Goal: Navigation & Orientation: Find specific page/section

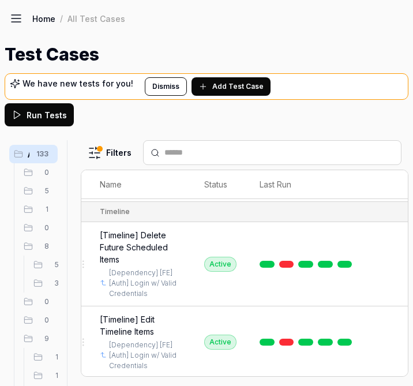
scroll to position [9674, 20]
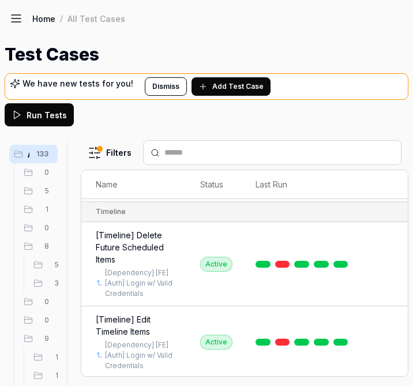
click at [385, 294] on html "a I Home / All Test Cases Home / All Test Cases Test Cases We have new tests fo…" at bounding box center [206, 193] width 413 height 386
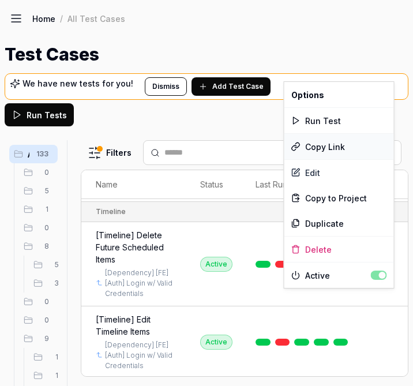
click at [333, 150] on div "Copy Link" at bounding box center [339, 146] width 110 height 25
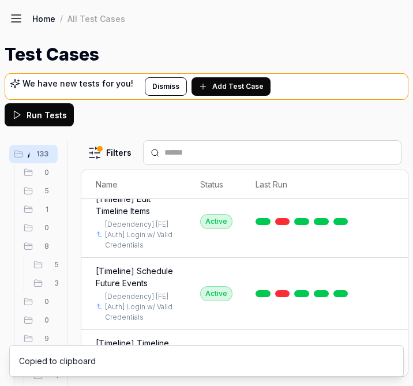
scroll to position [9805, 20]
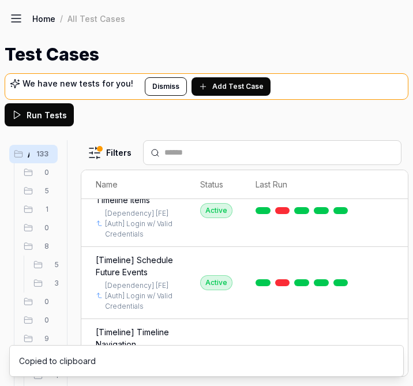
click at [383, 269] on html "a I Home / All Test Cases Home / All Test Cases Test Cases We have new tests fo…" at bounding box center [206, 193] width 413 height 386
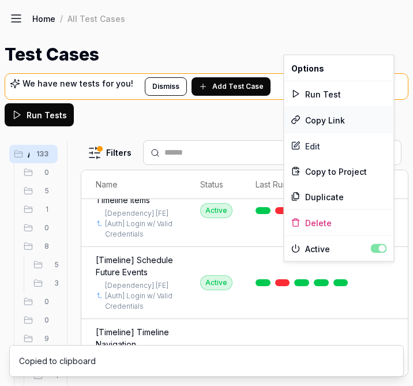
click at [324, 122] on div "Copy Link" at bounding box center [339, 119] width 110 height 25
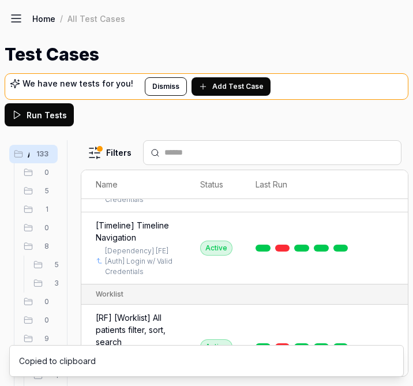
scroll to position [9912, 20]
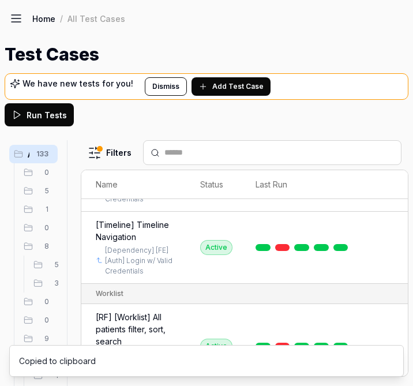
click at [390, 265] on html "a I Home / All Test Cases Home / All Test Cases Test Cases We have new tests fo…" at bounding box center [206, 193] width 413 height 386
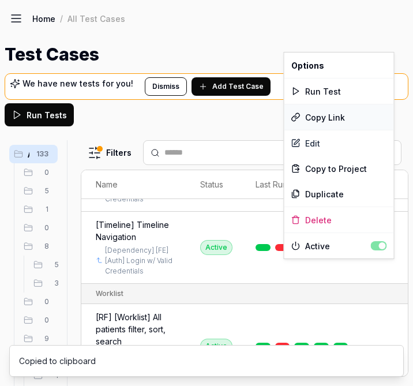
click at [335, 119] on div "Copy Link" at bounding box center [339, 116] width 110 height 25
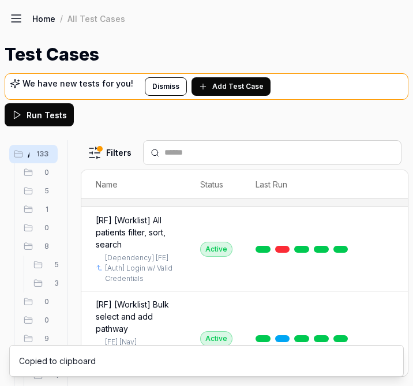
scroll to position [10012, 20]
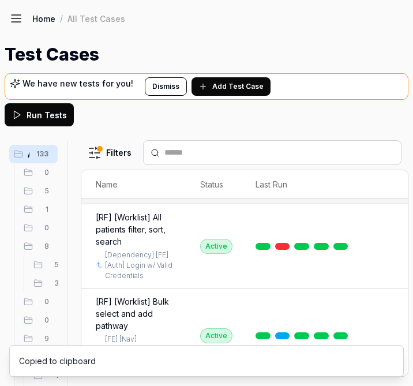
click at [389, 288] on html "a I Home / All Test Cases Home / All Test Cases Test Cases We have new tests fo…" at bounding box center [206, 193] width 413 height 386
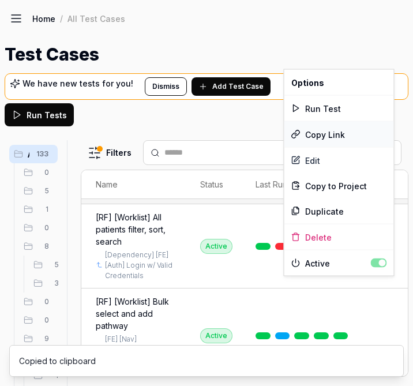
click at [332, 137] on div "Copy Link" at bounding box center [339, 134] width 110 height 25
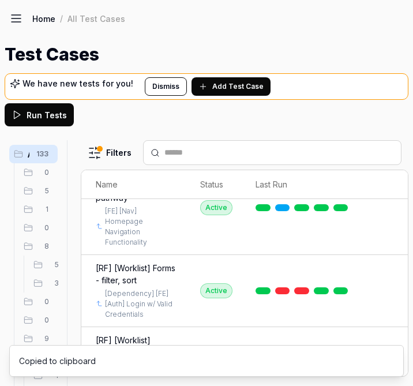
scroll to position [10140, 20]
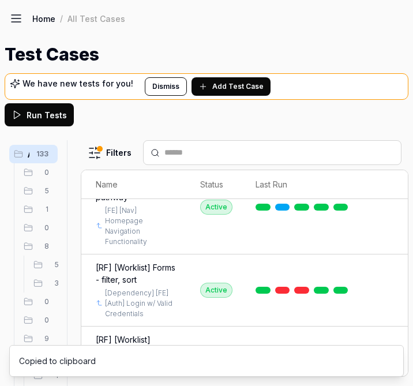
click at [385, 270] on html "a I Home / All Test Cases Home / All Test Cases Test Cases We have new tests fo…" at bounding box center [206, 193] width 413 height 386
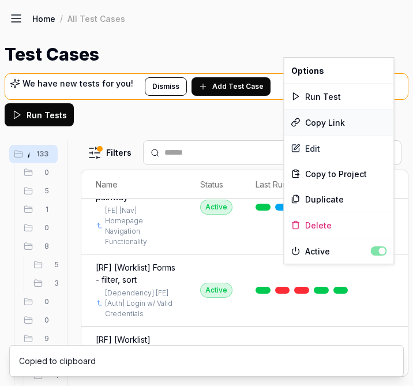
click at [332, 126] on div "Copy Link" at bounding box center [339, 122] width 110 height 25
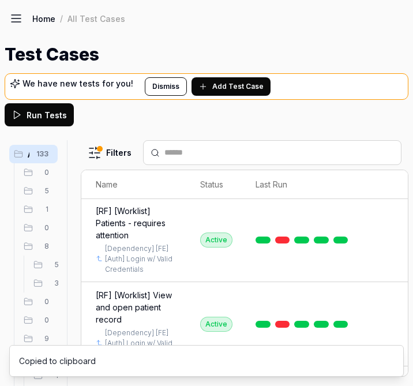
scroll to position [10270, 20]
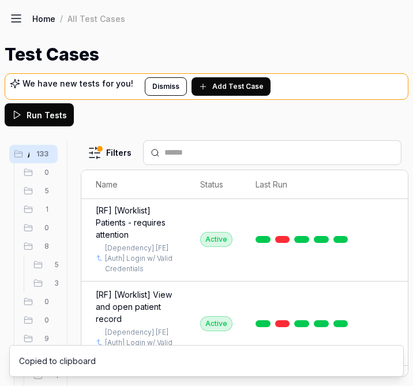
click at [390, 261] on html "a I Home / All Test Cases Home / All Test Cases Test Cases We have new tests fo…" at bounding box center [206, 193] width 413 height 386
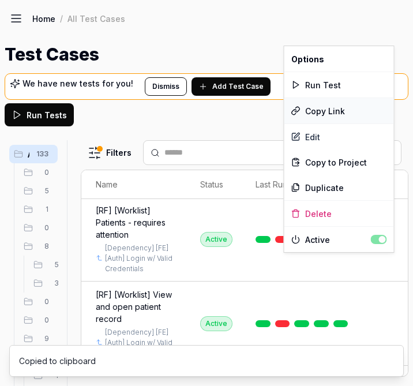
click at [341, 108] on div "Copy Link" at bounding box center [339, 110] width 110 height 25
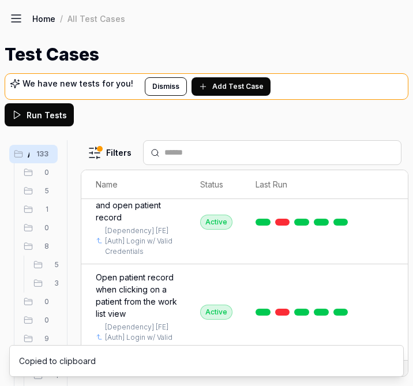
scroll to position [10373, 20]
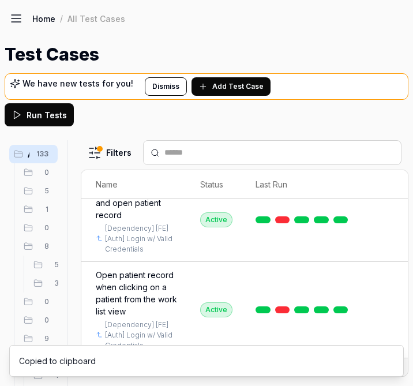
click at [390, 280] on html "a I Home / All Test Cases Home / All Test Cases Test Cases We have new tests fo…" at bounding box center [206, 193] width 413 height 386
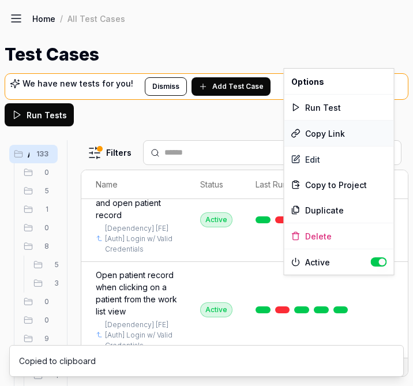
click at [326, 131] on div "Copy Link" at bounding box center [339, 132] width 110 height 25
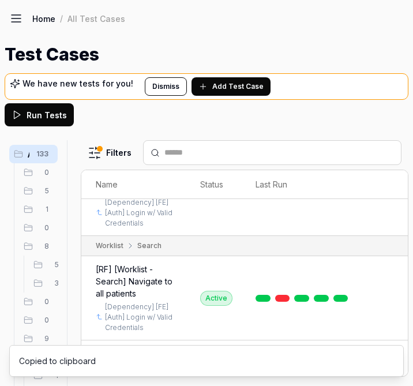
scroll to position [10498, 20]
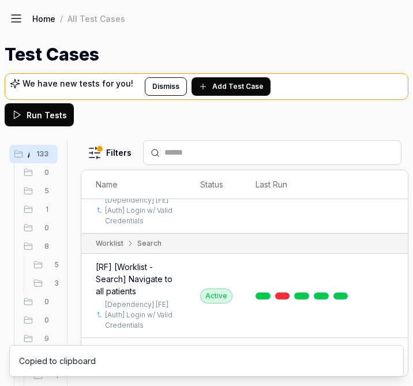
click at [386, 254] on html "a I Home / All Test Cases Home / All Test Cases Test Cases We have new tests fo…" at bounding box center [206, 193] width 413 height 386
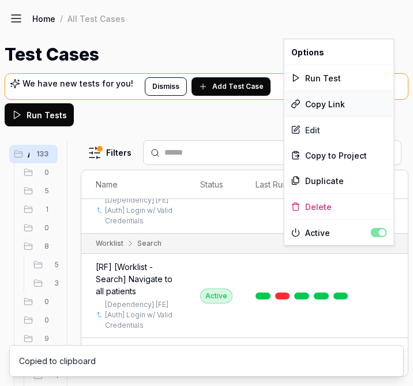
click at [342, 105] on div "Copy Link" at bounding box center [339, 103] width 110 height 25
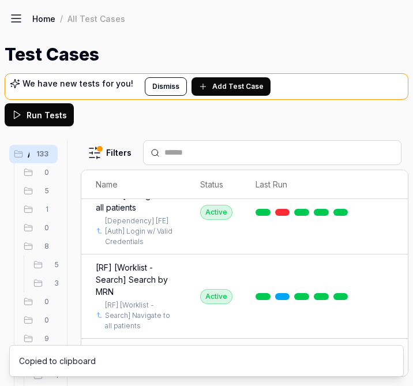
scroll to position [10590, 20]
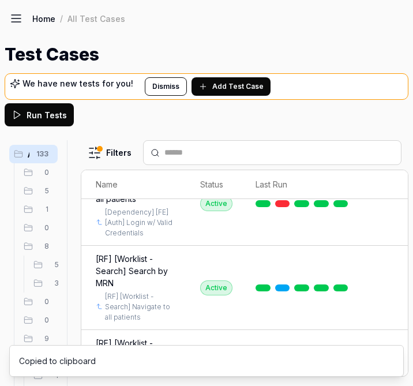
click at [387, 259] on html "a I Home / All Test Cases Home / All Test Cases Test Cases We have new tests fo…" at bounding box center [206, 193] width 413 height 386
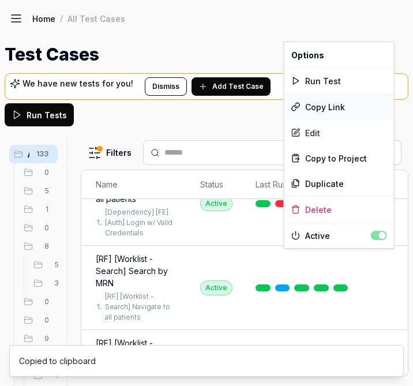
click at [335, 108] on div "Copy Link" at bounding box center [339, 106] width 110 height 25
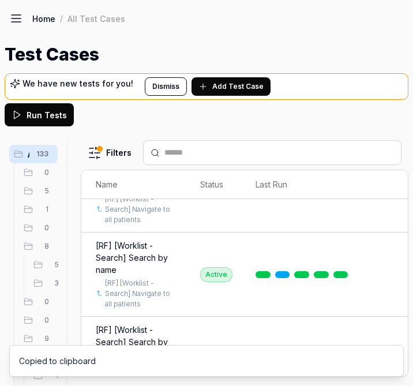
scroll to position [10690, 20]
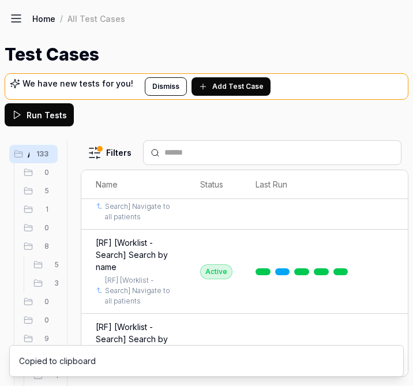
click at [389, 278] on html "a I Home / All Test Cases Home / All Test Cases Test Cases We have new tests fo…" at bounding box center [206, 193] width 413 height 386
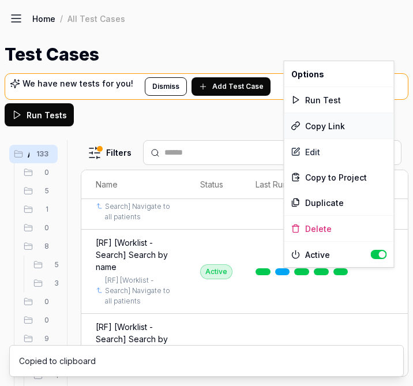
click at [333, 125] on div "Copy Link" at bounding box center [339, 125] width 110 height 25
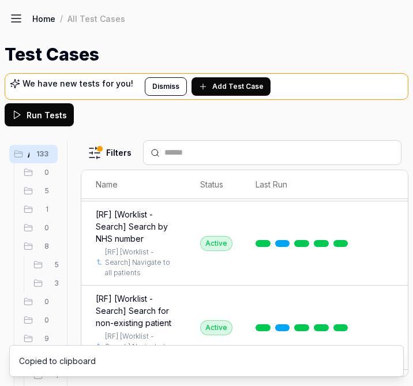
scroll to position [10809, 20]
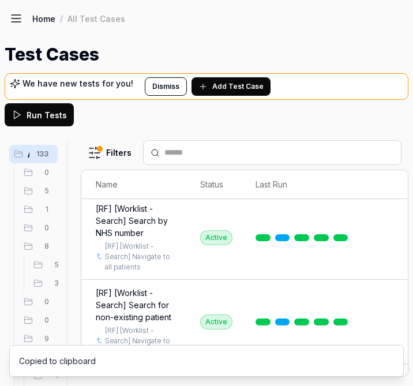
click at [386, 249] on html "a I Home / All Test Cases Home / All Test Cases Test Cases We have new tests fo…" at bounding box center [206, 193] width 413 height 386
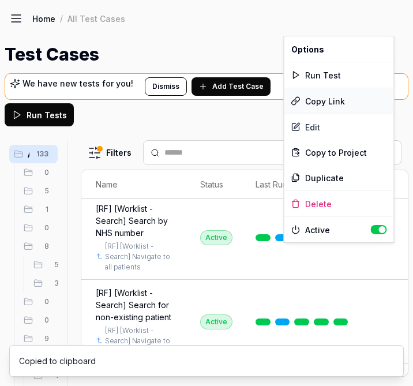
click at [338, 103] on div "Copy Link" at bounding box center [339, 100] width 110 height 25
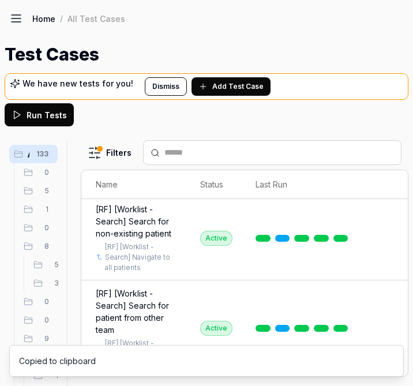
scroll to position [10901, 20]
click at [388, 240] on body "a I Home / All Test Cases Home / All Test Cases Test Cases We have new tests fo…" at bounding box center [206, 193] width 413 height 386
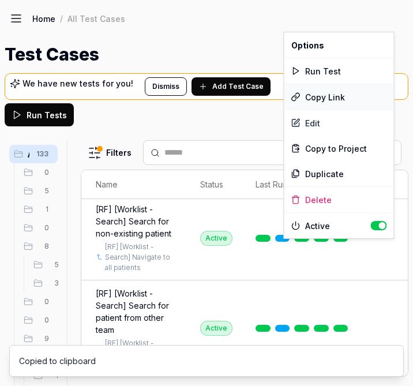
click at [335, 93] on div "Copy Link" at bounding box center [339, 96] width 110 height 25
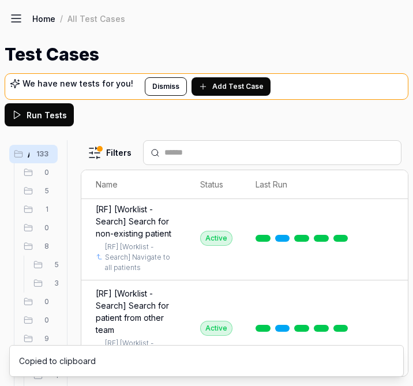
scroll to position [10989, 20]
click at [391, 255] on html "a I Home / All Test Cases Home / All Test Cases Test Cases We have new tests fo…" at bounding box center [206, 193] width 413 height 386
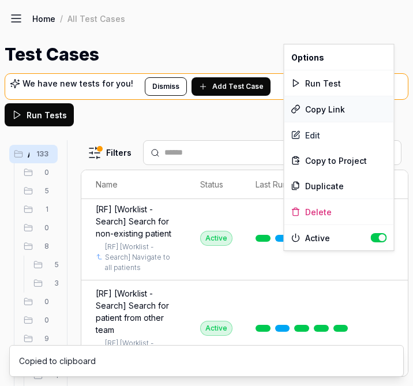
click at [341, 116] on div "Copy Link" at bounding box center [339, 108] width 110 height 25
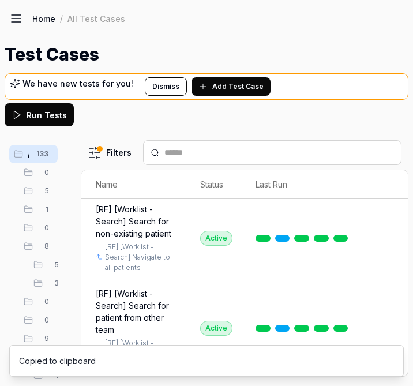
scroll to position [11101, 20]
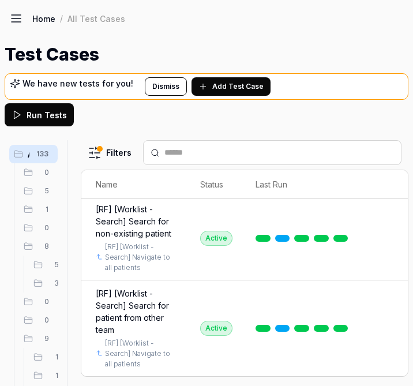
click at [389, 265] on html "a I Home / All Test Cases Home / All Test Cases Test Cases We have new tests fo…" at bounding box center [206, 193] width 413 height 386
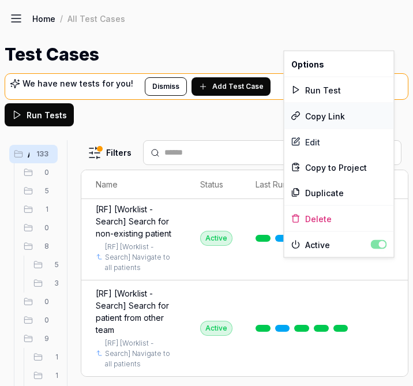
click at [347, 119] on div "Copy Link" at bounding box center [339, 115] width 110 height 25
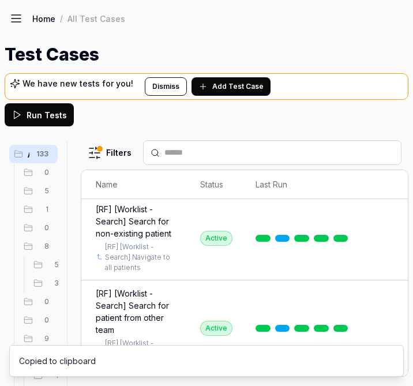
scroll to position [11224, 20]
click at [382, 290] on html "a I Home / All Test Cases Home / All Test Cases Test Cases We have new tests fo…" at bounding box center [206, 193] width 413 height 386
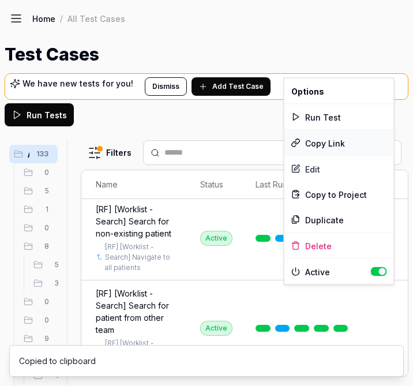
click at [327, 133] on div "Copy Link" at bounding box center [339, 142] width 110 height 25
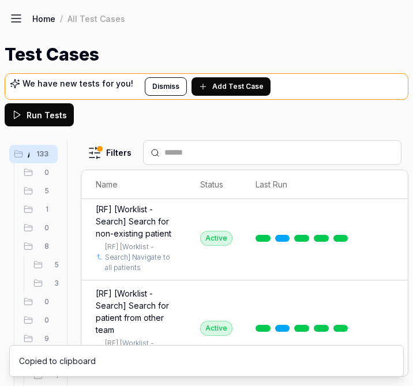
scroll to position [11374, 20]
click at [383, 267] on html "a I Home / All Test Cases Home / All Test Cases Test Cases We have new tests fo…" at bounding box center [206, 193] width 413 height 386
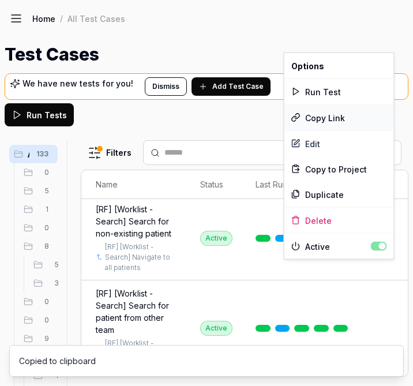
click at [330, 121] on div "Copy Link" at bounding box center [339, 117] width 110 height 25
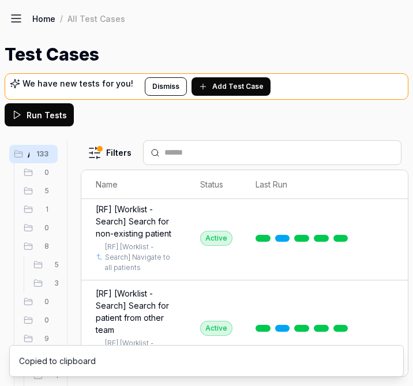
scroll to position [11508, 20]
click at [387, 267] on html "a I Home / All Test Cases Home / All Test Cases Test Cases We have new tests fo…" at bounding box center [206, 193] width 413 height 386
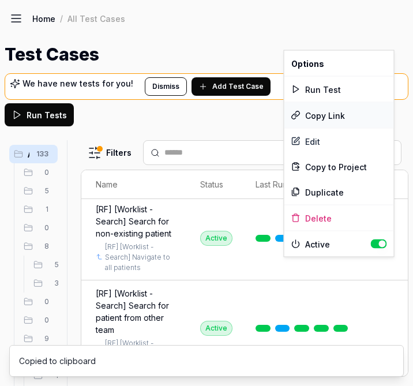
click at [337, 119] on div "Copy Link" at bounding box center [339, 115] width 110 height 25
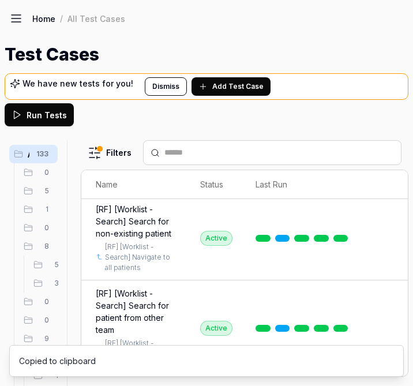
scroll to position [11618, 20]
click at [387, 299] on html "a I Home / All Test Cases Home / All Test Cases Test Cases We have new tests fo…" at bounding box center [206, 193] width 413 height 386
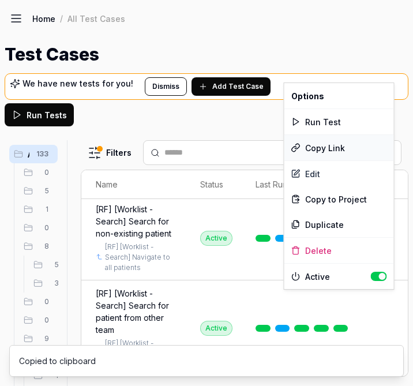
click at [337, 147] on div "Copy Link" at bounding box center [339, 147] width 110 height 25
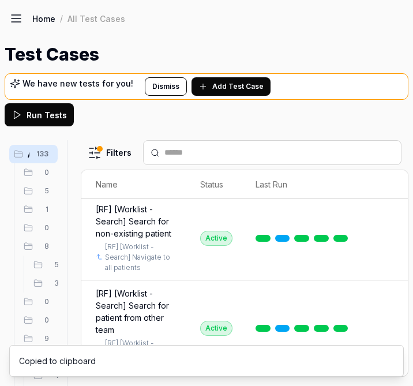
scroll to position [11783, 20]
click at [382, 259] on html "a I Home / All Test Cases Home / All Test Cases Test Cases We have new tests fo…" at bounding box center [206, 193] width 413 height 386
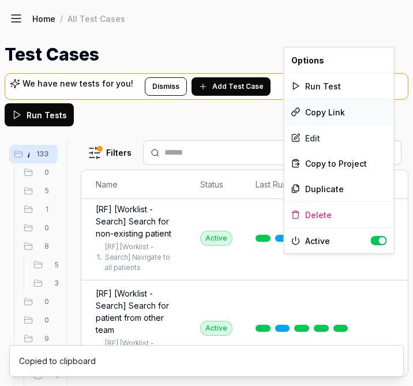
click at [332, 112] on div "Copy Link" at bounding box center [339, 111] width 110 height 25
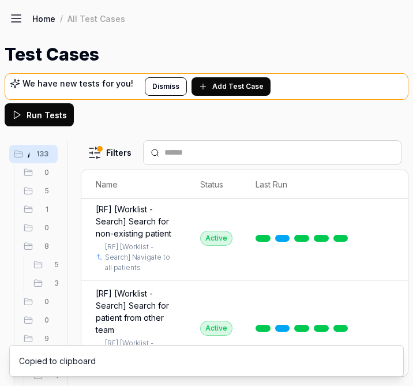
scroll to position [11909, 20]
click at [387, 278] on html "a I Home / All Test Cases Home / All Test Cases Test Cases We have new tests fo…" at bounding box center [206, 193] width 413 height 386
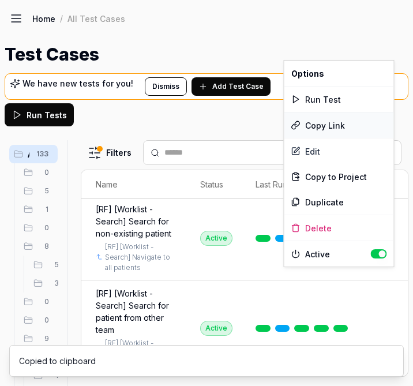
click at [331, 122] on div "Copy Link" at bounding box center [339, 124] width 110 height 25
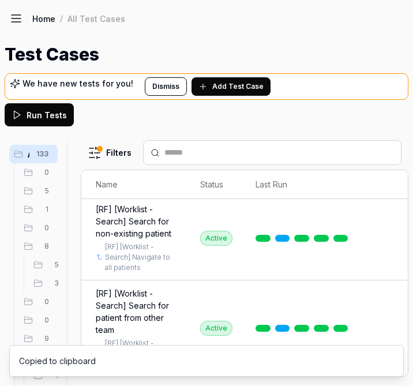
scroll to position [12043, 20]
click at [387, 293] on html "a I Home / All Test Cases Home / All Test Cases Test Cases We have new tests fo…" at bounding box center [206, 193] width 413 height 386
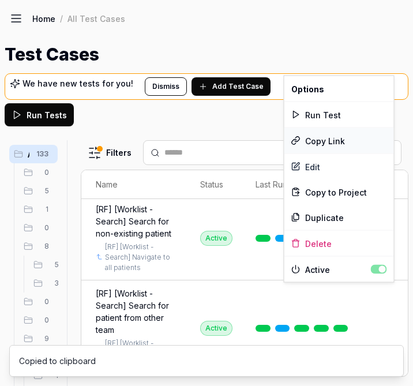
click at [343, 140] on div "Copy Link" at bounding box center [339, 140] width 110 height 25
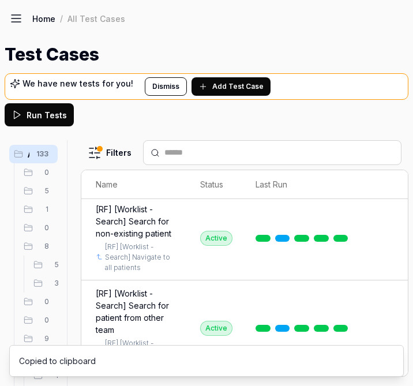
scroll to position [12194, 20]
click at [386, 274] on html "a I Home / All Test Cases Home / All Test Cases Test Cases We have new tests fo…" at bounding box center [206, 193] width 413 height 386
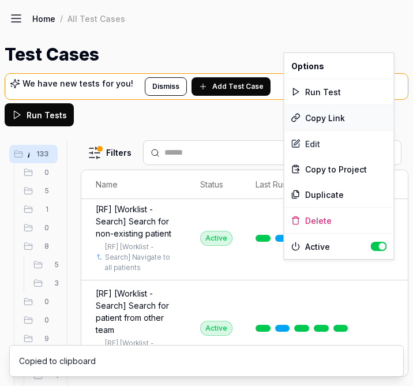
click at [342, 118] on div "Copy Link" at bounding box center [339, 117] width 110 height 25
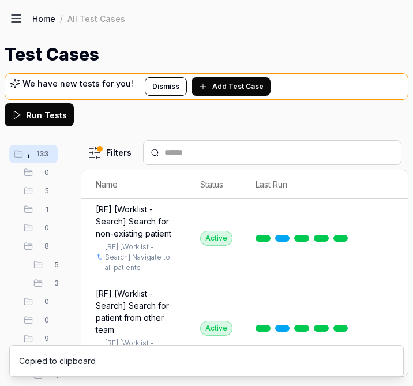
scroll to position [12314, 20]
click at [389, 270] on html "a I Home / All Test Cases Home / All Test Cases Test Cases We have new tests fo…" at bounding box center [206, 193] width 413 height 386
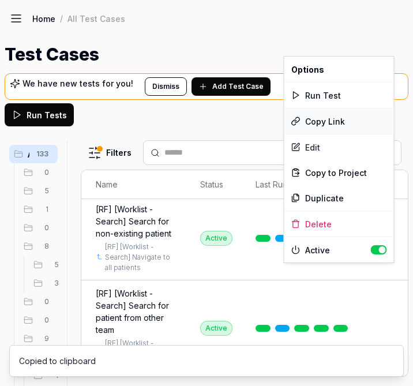
click at [331, 117] on div "Copy Link" at bounding box center [339, 120] width 110 height 25
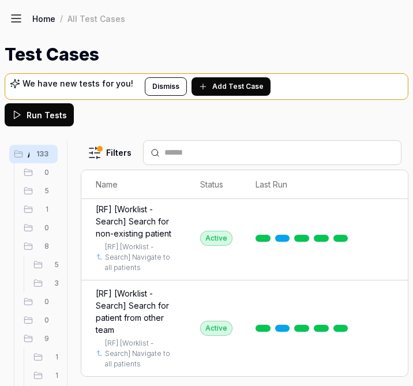
scroll to position [12473, 20]
click at [389, 251] on html "a I Home / All Test Cases Home / All Test Cases Test Cases We have new tests fo…" at bounding box center [206, 193] width 413 height 386
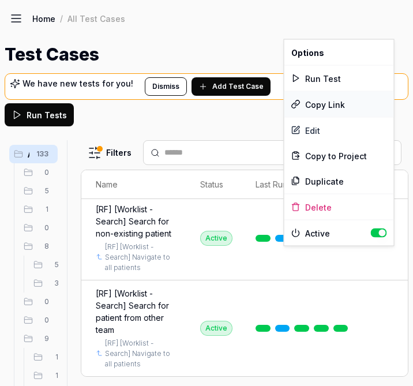
click at [335, 108] on div "Copy Link" at bounding box center [339, 104] width 110 height 25
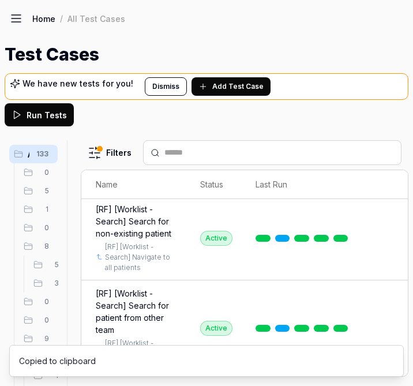
scroll to position [12578, 20]
click at [380, 269] on html "a I Home / All Test Cases Home / All Test Cases Test Cases We have new tests fo…" at bounding box center [206, 193] width 413 height 386
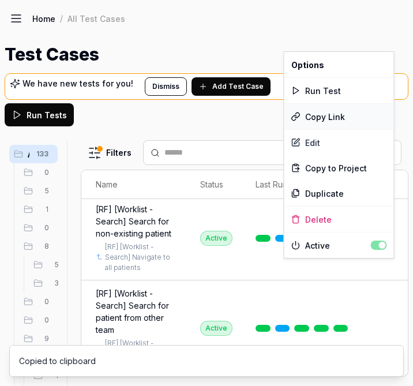
click at [339, 120] on div "Copy Link" at bounding box center [339, 116] width 110 height 25
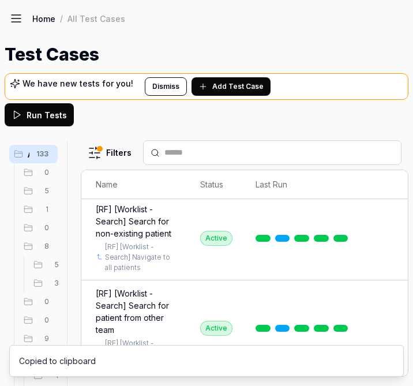
scroll to position [12706, 20]
click at [393, 267] on html "a I Home / All Test Cases Home / All Test Cases Test Cases We have new tests fo…" at bounding box center [206, 193] width 413 height 386
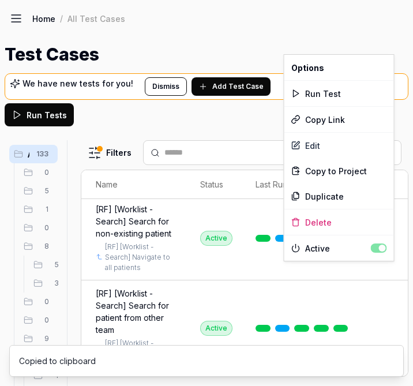
click at [386, 272] on html "a I Home / All Test Cases Home / All Test Cases Test Cases We have new tests fo…" at bounding box center [206, 193] width 413 height 386
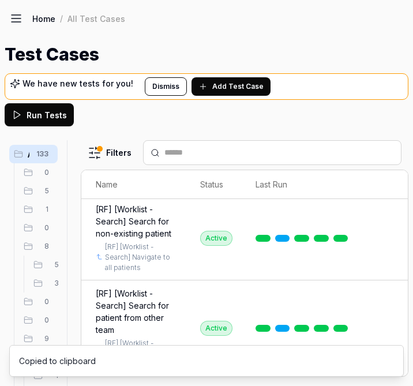
click at [386, 269] on html "a I Home / All Test Cases Home / All Test Cases Test Cases We have new tests fo…" at bounding box center [206, 193] width 413 height 386
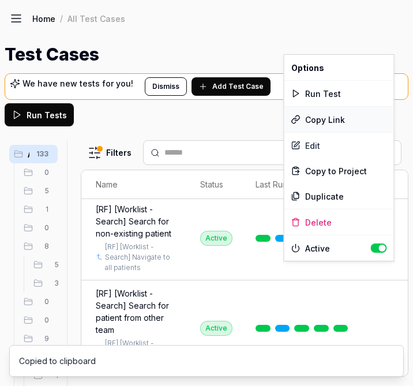
click at [325, 114] on div "Copy Link" at bounding box center [339, 119] width 110 height 25
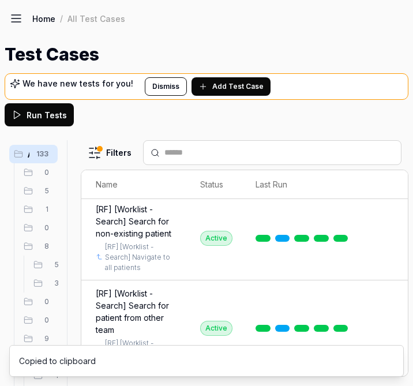
scroll to position [12815, 20]
click at [383, 255] on html "a I Home / All Test Cases Home / All Test Cases Test Cases We have new tests fo…" at bounding box center [206, 193] width 413 height 386
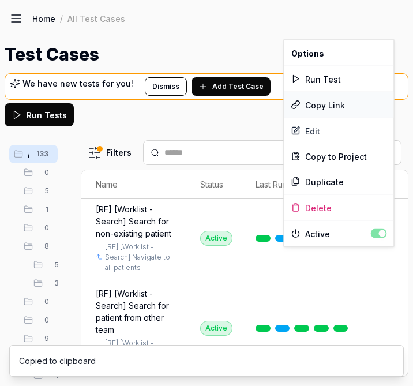
click at [340, 104] on div "Copy Link" at bounding box center [339, 104] width 110 height 25
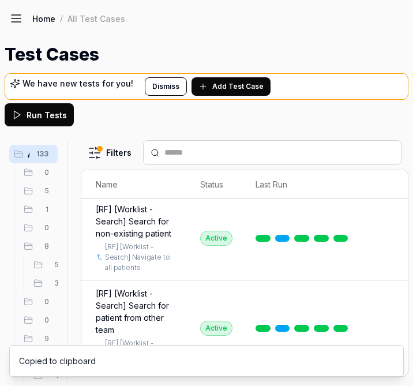
scroll to position [12908, 20]
click at [391, 257] on html "a I Home / All Test Cases Home / All Test Cases Test Cases We have new tests fo…" at bounding box center [206, 193] width 413 height 386
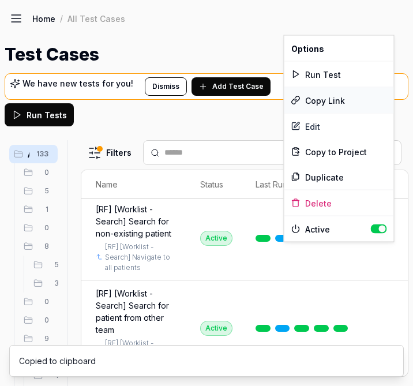
click at [329, 99] on div "Copy Link" at bounding box center [339, 100] width 110 height 25
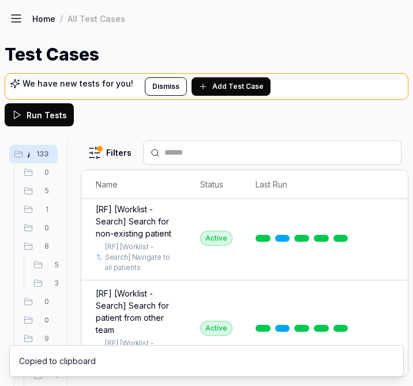
scroll to position [12999, 20]
click at [388, 260] on html "a I Home / All Test Cases Home / All Test Cases Test Cases We have new tests fo…" at bounding box center [206, 193] width 413 height 386
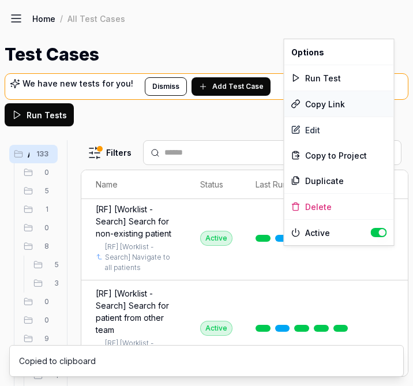
click at [332, 105] on div "Copy Link" at bounding box center [339, 103] width 110 height 25
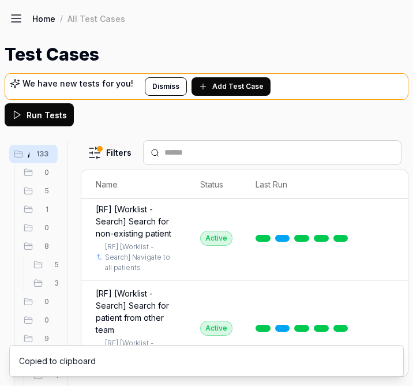
scroll to position [13107, 20]
click at [386, 258] on body "a I Home / All Test Cases Home / All Test Cases Test Cases We have new tests fo…" at bounding box center [206, 193] width 413 height 386
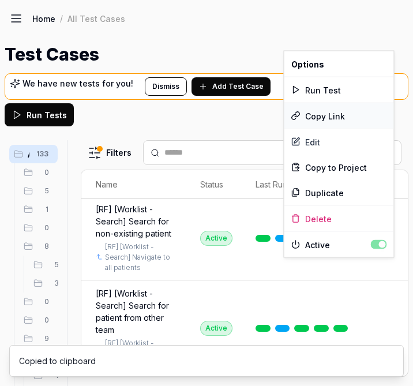
click at [340, 114] on div "Copy Link" at bounding box center [339, 115] width 110 height 25
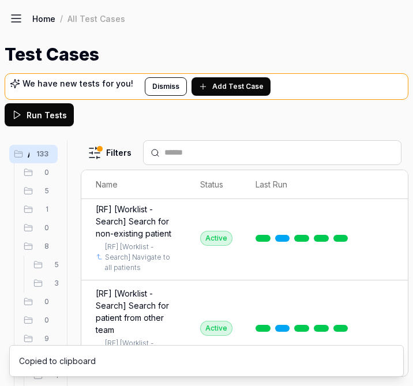
scroll to position [13210, 20]
click at [391, 267] on html "a I Home / All Test Cases Home / All Test Cases Test Cases We have new tests fo…" at bounding box center [206, 193] width 413 height 386
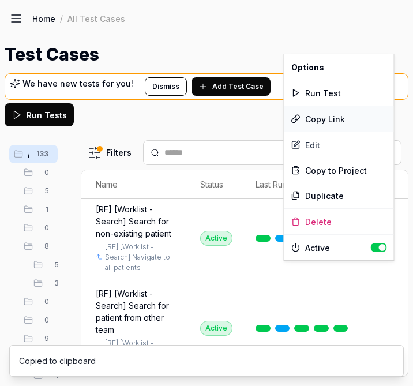
click at [348, 120] on div "Copy Link" at bounding box center [339, 118] width 110 height 25
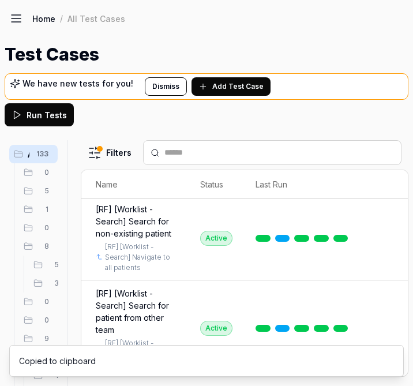
scroll to position [13327, 20]
click at [390, 253] on html "a I Home / All Test Cases Home / All Test Cases Test Cases We have new tests fo…" at bounding box center [206, 193] width 413 height 386
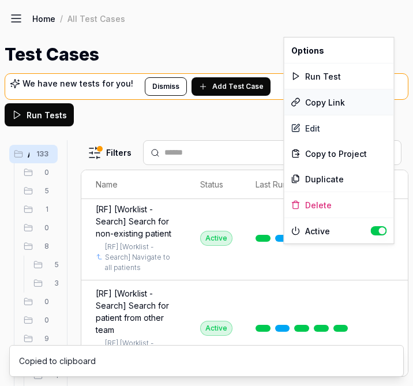
click at [342, 100] on div "Copy Link" at bounding box center [339, 101] width 110 height 25
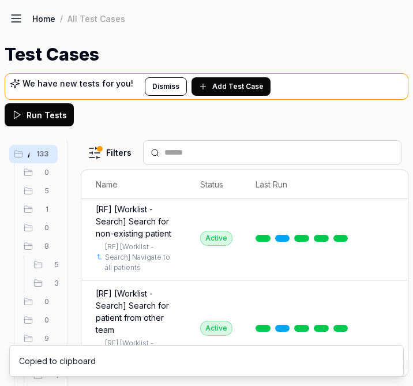
scroll to position [13426, 20]
click at [391, 250] on html "a I Home / All Test Cases Home / All Test Cases Test Cases We have new tests fo…" at bounding box center [206, 193] width 413 height 386
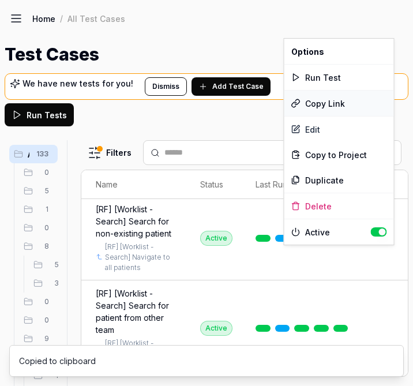
click at [335, 104] on div "Copy Link" at bounding box center [339, 103] width 110 height 25
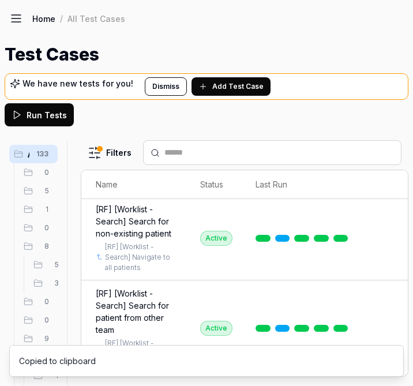
scroll to position [13518, 20]
click at [382, 255] on body "a I Home / All Test Cases Home / All Test Cases Test Cases We have new tests fo…" at bounding box center [206, 193] width 413 height 386
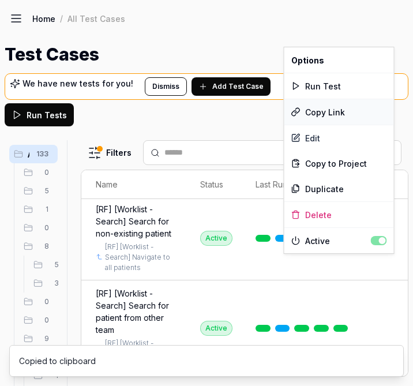
click at [310, 104] on div "Copy Link" at bounding box center [339, 111] width 110 height 25
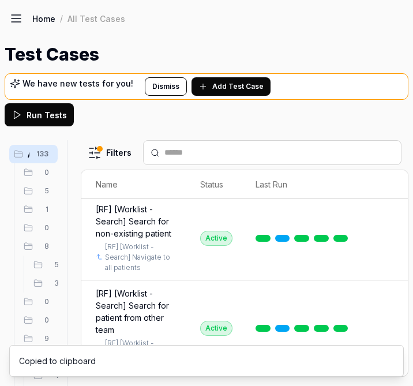
scroll to position [13608, 20]
click at [381, 285] on html "a I Home / All Test Cases Home / All Test Cases Test Cases We have new tests fo…" at bounding box center [206, 193] width 413 height 386
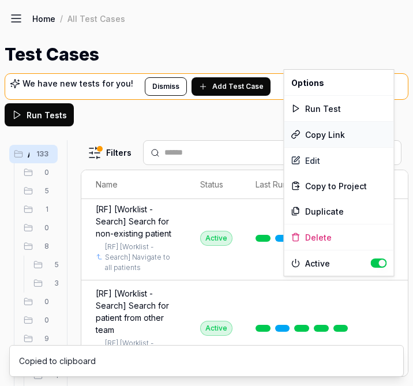
click at [329, 125] on div "Copy Link" at bounding box center [339, 134] width 110 height 25
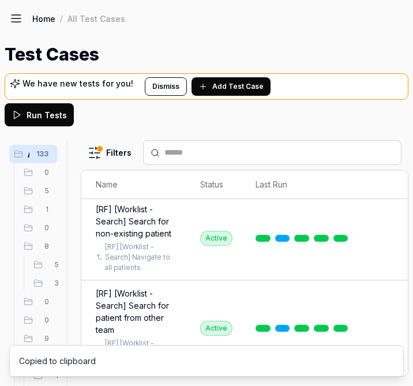
scroll to position [13753, 20]
click at [390, 281] on html "a I Home / All Test Cases Home / All Test Cases Test Cases We have new tests fo…" at bounding box center [206, 193] width 413 height 386
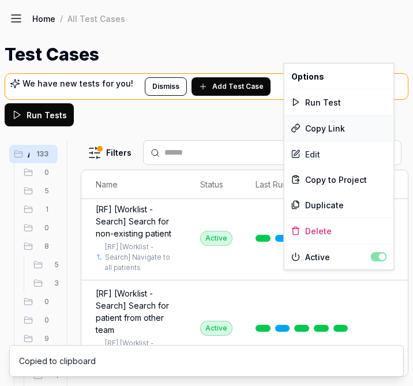
click at [322, 124] on div "Copy Link" at bounding box center [339, 127] width 110 height 25
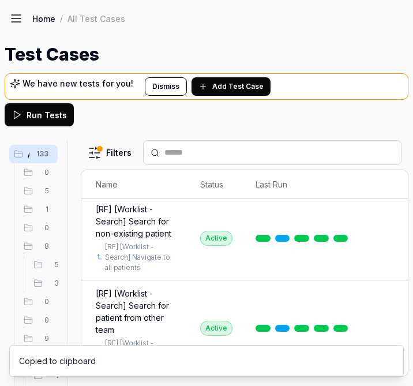
scroll to position [13868, 20]
click at [385, 271] on html "a I Home / All Test Cases Home / All Test Cases Test Cases We have new tests fo…" at bounding box center [206, 193] width 413 height 386
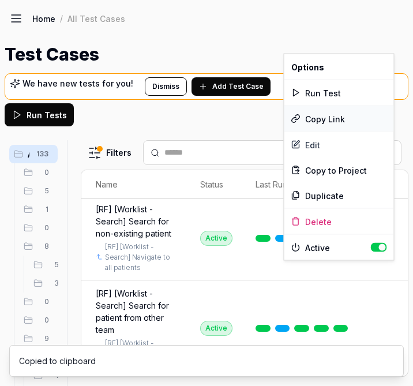
click at [348, 113] on div "Copy Link" at bounding box center [339, 118] width 110 height 25
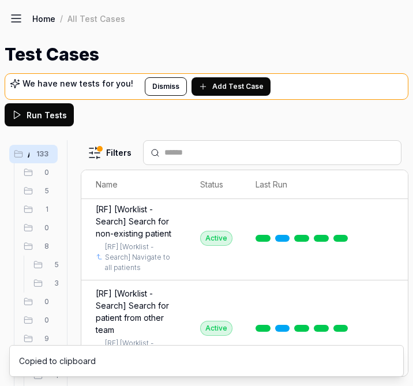
scroll to position [13991, 20]
click at [385, 250] on html "a I Home / All Test Cases Home / All Test Cases Test Cases We have new tests fo…" at bounding box center [206, 193] width 413 height 386
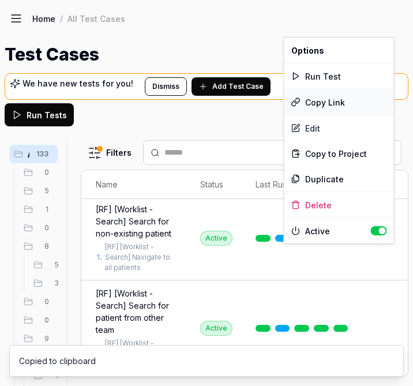
click at [312, 103] on div "Copy Link" at bounding box center [339, 101] width 110 height 25
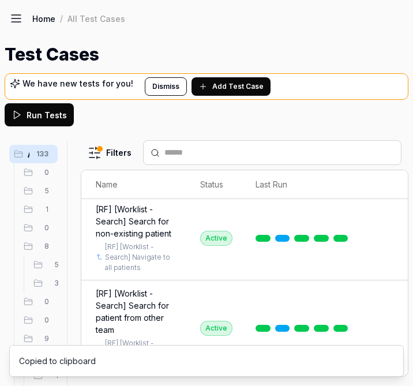
scroll to position [14081, 20]
click at [386, 267] on html "a I Home / All Test Cases Home / All Test Cases Test Cases We have new tests fo…" at bounding box center [206, 193] width 413 height 386
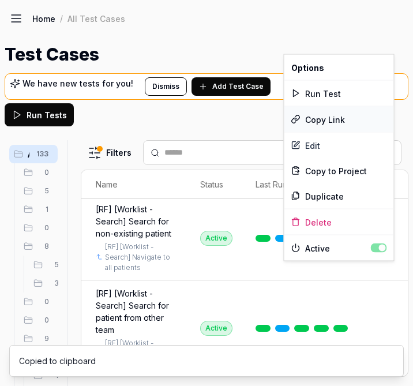
click at [329, 127] on div "Copy Link" at bounding box center [339, 119] width 110 height 25
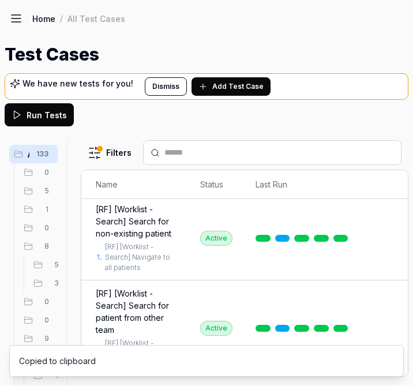
scroll to position [14192, 20]
click at [393, 269] on html "a I Home / All Test Cases Home / All Test Cases Test Cases We have new tests fo…" at bounding box center [206, 193] width 413 height 386
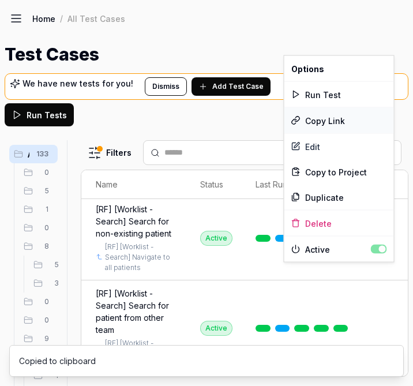
click at [352, 122] on div "Copy Link" at bounding box center [339, 120] width 110 height 25
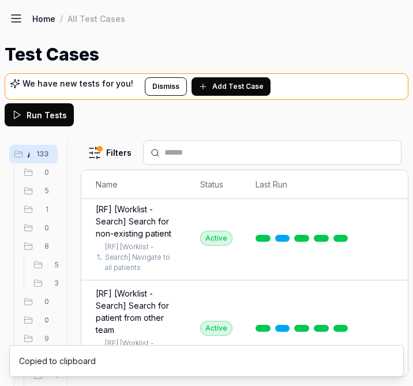
scroll to position [14264, 20]
click at [389, 317] on html "a I Home / All Test Cases Home / All Test Cases Test Cases We have new tests fo…" at bounding box center [206, 193] width 413 height 386
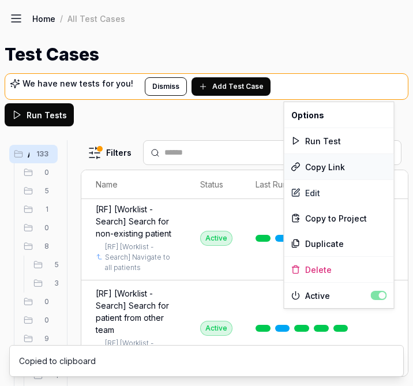
click at [347, 168] on div "Copy Link" at bounding box center [339, 166] width 110 height 25
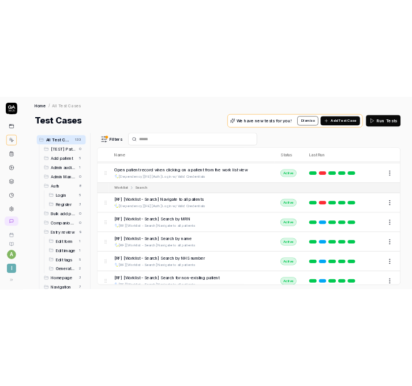
scroll to position [14264, 0]
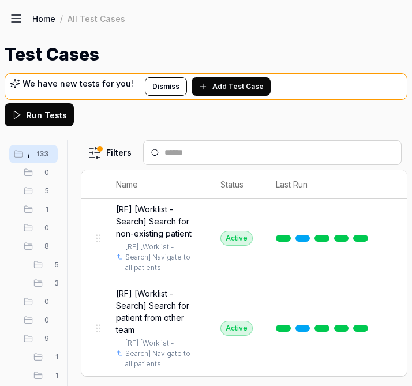
click at [119, 153] on html "a I Home / All Test Cases Home / All Test Cases Test Cases We have new tests fo…" at bounding box center [206, 193] width 412 height 386
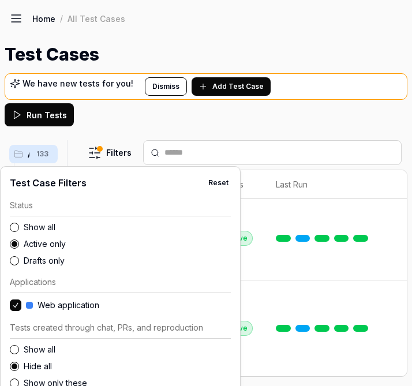
click at [14, 258] on button "Drafts only" at bounding box center [14, 260] width 9 height 9
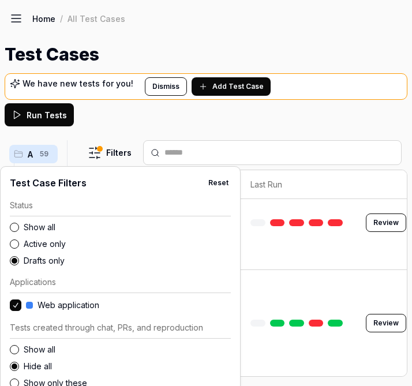
scroll to position [6323, 0]
click at [221, 137] on html "a I Home / All Test Cases Home / All Test Cases Test Cases We have new tests fo…" at bounding box center [206, 193] width 412 height 386
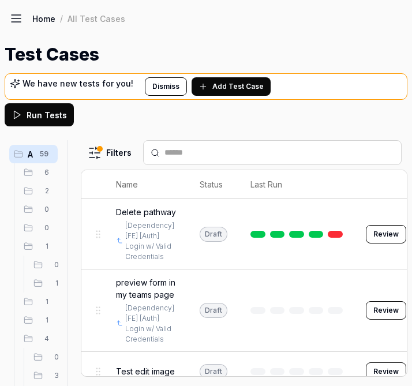
scroll to position [0, 28]
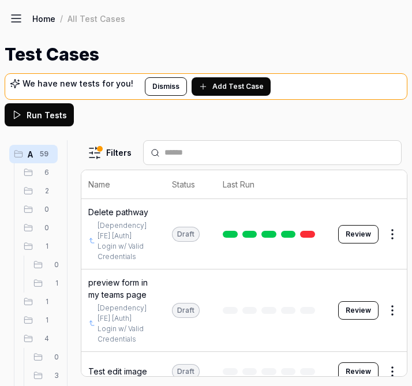
click at [390, 233] on html "a I Home / All Test Cases Home / All Test Cases Test Cases We have new tests fo…" at bounding box center [206, 193] width 412 height 386
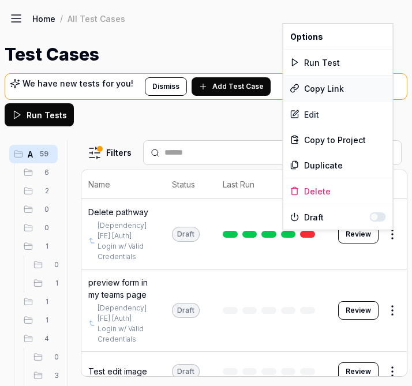
click at [331, 89] on div "Copy Link" at bounding box center [338, 88] width 110 height 25
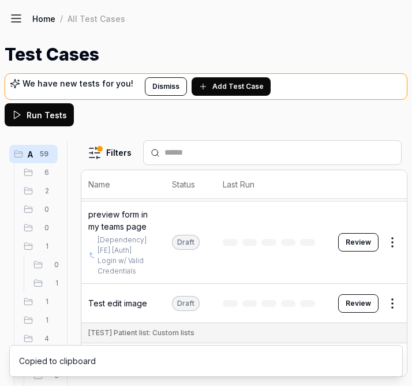
scroll to position [70, 28]
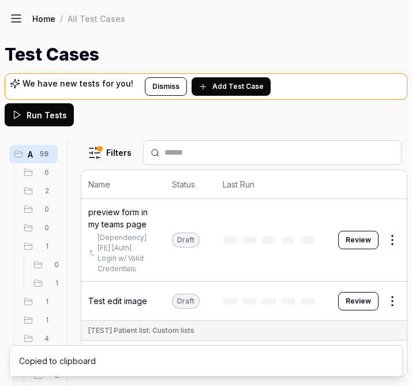
click at [388, 250] on body "a I Home / All Test Cases Home / All Test Cases Test Cases We have new tests fo…" at bounding box center [206, 193] width 412 height 386
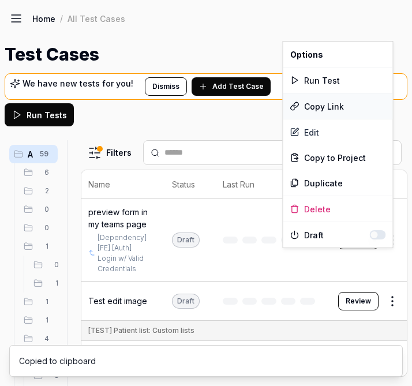
click at [344, 105] on div "Copy Link" at bounding box center [338, 105] width 110 height 25
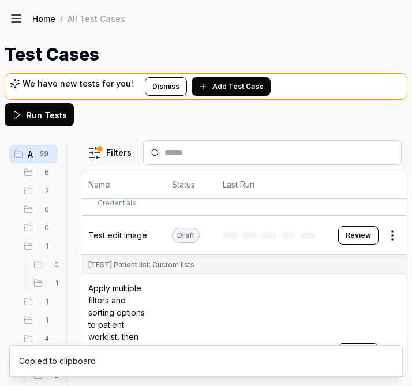
scroll to position [138, 28]
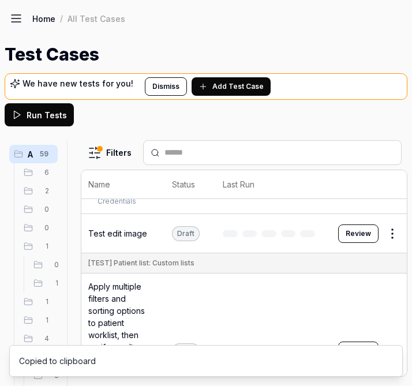
click at [384, 259] on html "a I Home / All Test Cases Home / All Test Cases Test Cases We have new tests fo…" at bounding box center [206, 193] width 412 height 386
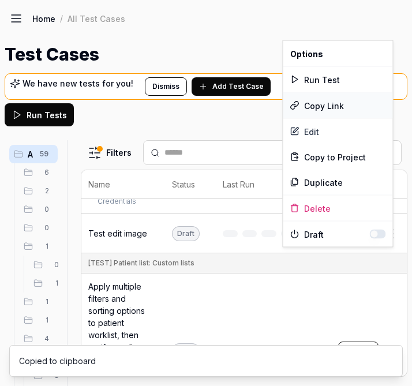
click at [342, 111] on div "Copy Link" at bounding box center [338, 105] width 110 height 25
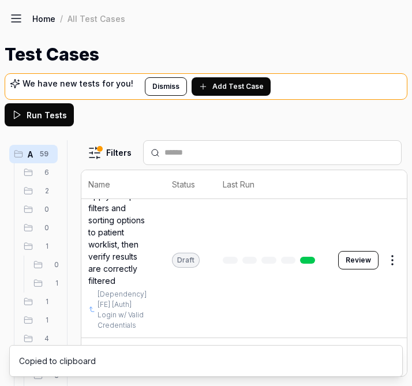
scroll to position [234, 28]
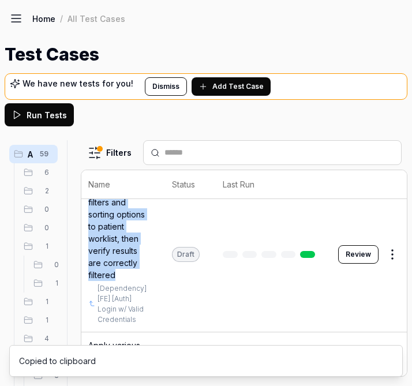
drag, startPoint x: 87, startPoint y: 209, endPoint x: 122, endPoint y: 296, distance: 94.2
click at [122, 296] on td "Apply multiple filters and sorting options to patient worklist, then verify res…" at bounding box center [119, 254] width 84 height 155
copy span "Apply multiple filters and sorting options to patient worklist, then verify res…"
click at [389, 277] on html "a I Home / All Test Cases Home / All Test Cases Test Cases We have new tests fo…" at bounding box center [206, 193] width 412 height 386
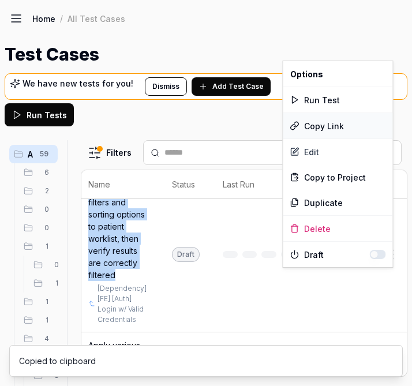
click at [336, 127] on div "Copy Link" at bounding box center [338, 125] width 110 height 25
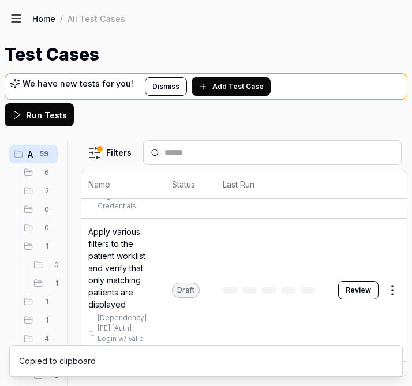
scroll to position [367, 28]
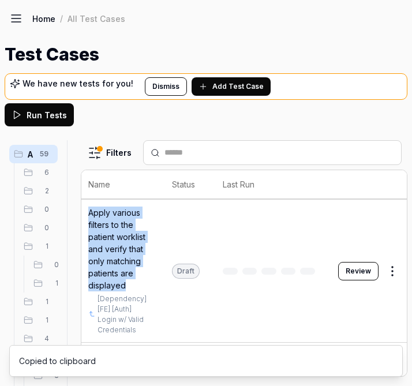
drag, startPoint x: 87, startPoint y: 232, endPoint x: 131, endPoint y: 315, distance: 93.6
click at [131, 315] on td "Apply various filters to the patient worklist and verify that only matching pat…" at bounding box center [119, 270] width 84 height 143
copy span "Apply various filters to the patient worklist and verify that only matching pat…"
click at [389, 297] on html "a I Home / All Test Cases Home / All Test Cases Test Cases We have new tests fo…" at bounding box center [206, 193] width 412 height 386
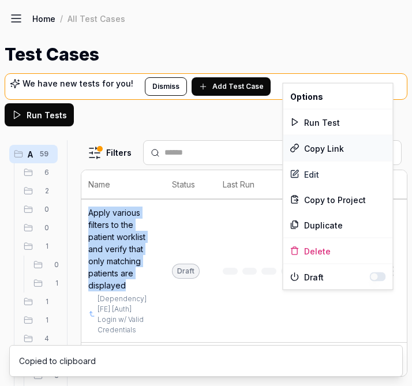
click at [326, 144] on div "Copy Link" at bounding box center [338, 147] width 110 height 25
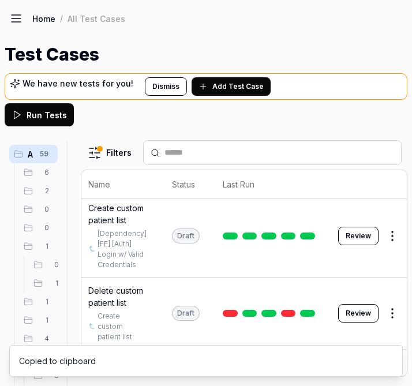
scroll to position [545, 28]
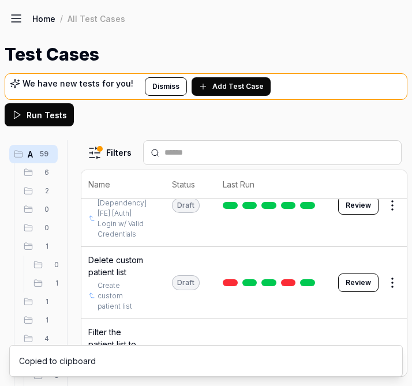
click at [385, 236] on html "a I Home / All Test Cases Home / All Test Cases Test Cases We have new tests fo…" at bounding box center [206, 193] width 412 height 386
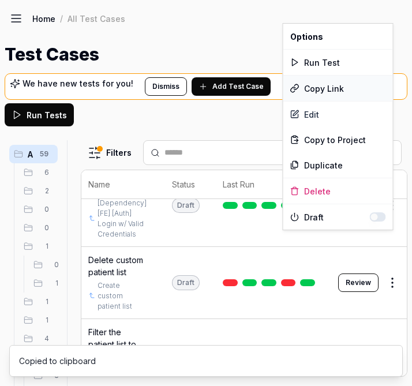
click at [344, 89] on div "Copy Link" at bounding box center [338, 88] width 110 height 25
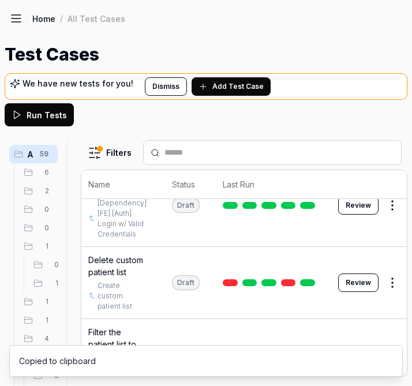
click at [384, 316] on html "a I Home / All Test Cases Home / All Test Cases Test Cases We have new tests fo…" at bounding box center [206, 193] width 412 height 386
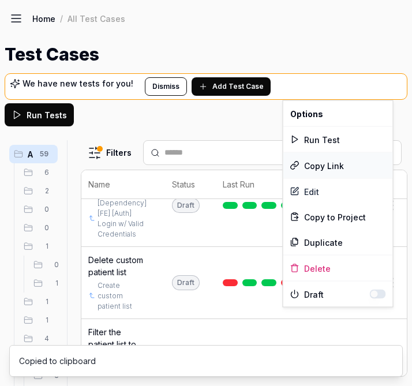
click at [327, 160] on div "Copy Link" at bounding box center [338, 165] width 110 height 25
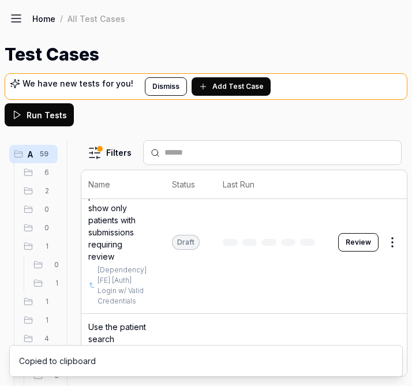
scroll to position [701, 28]
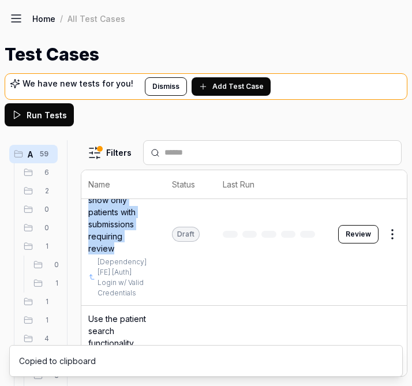
drag, startPoint x: 88, startPoint y: 208, endPoint x: 114, endPoint y: 277, distance: 74.4
click at [114, 254] on span "Filter the patient list to show only patients with submissions requiring review" at bounding box center [118, 211] width 61 height 85
copy span "Filter the patient list to show only patients with submissions requiring review"
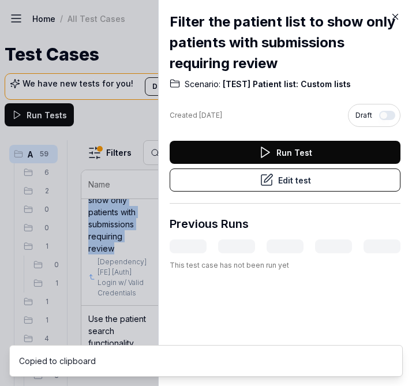
click at [392, 21] on icon at bounding box center [395, 17] width 10 height 10
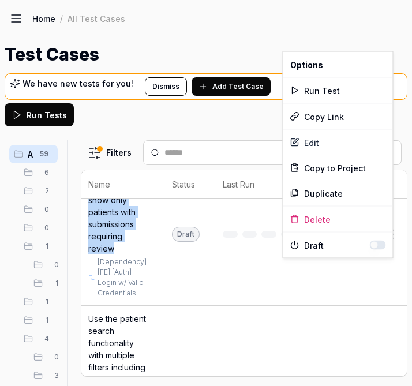
click at [382, 269] on html "a I Home / All Test Cases Home / All Test Cases Test Cases We have new tests fo…" at bounding box center [206, 193] width 412 height 386
click at [343, 118] on div "Copy Link" at bounding box center [338, 116] width 110 height 25
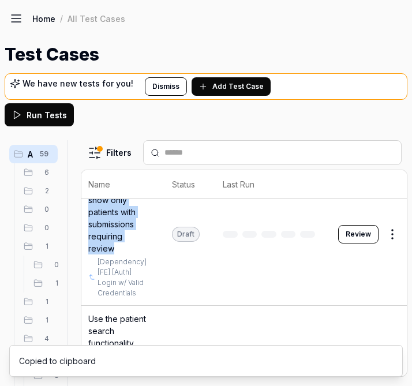
click at [73, 195] on div at bounding box center [72, 263] width 14 height 246
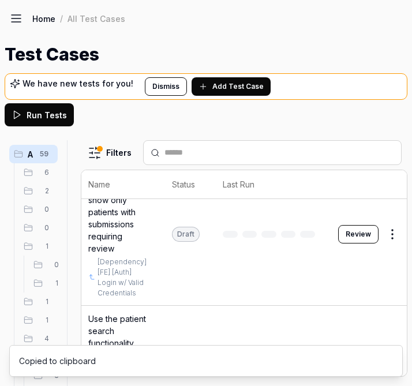
click at [261, 118] on form "Run Tests" at bounding box center [206, 114] width 402 height 23
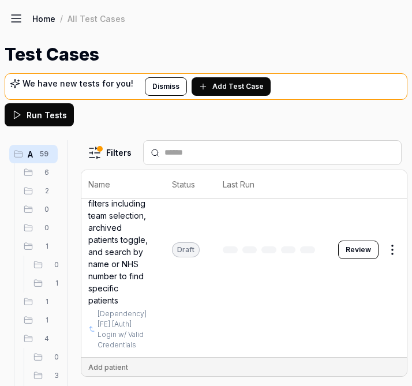
scroll to position [862, 28]
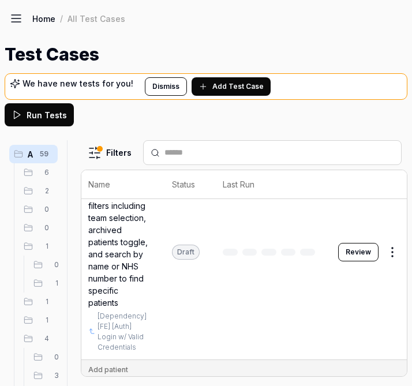
click at [123, 308] on span "Use the patient search functionality with multiple filters including team selec…" at bounding box center [118, 229] width 61 height 157
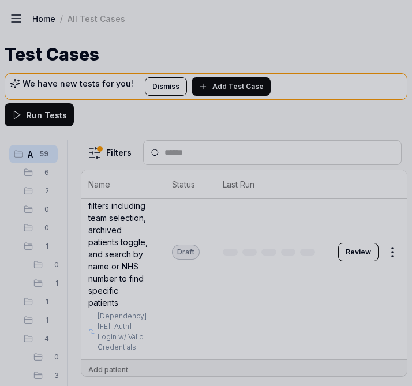
click at [125, 353] on div at bounding box center [206, 193] width 412 height 386
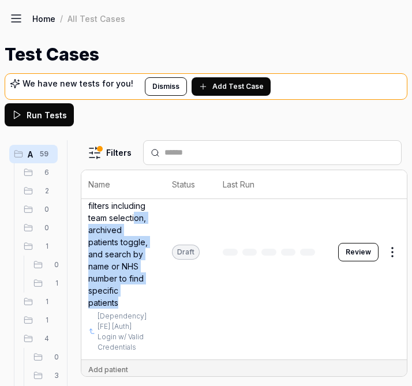
drag, startPoint x: 121, startPoint y: 359, endPoint x: 115, endPoint y: 269, distance: 89.6
click at [115, 269] on span "Use the patient search functionality with multiple filters including team selec…" at bounding box center [118, 229] width 61 height 157
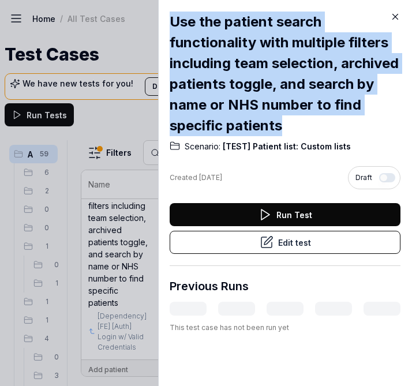
drag, startPoint x: 333, startPoint y: 131, endPoint x: 170, endPoint y: 14, distance: 200.3
click at [169, 14] on h2 "Use the patient search functionality with multiple filters including team selec…" at bounding box center [284, 74] width 231 height 125
copy h2 "Use the patient search functionality with multiple filters including team selec…"
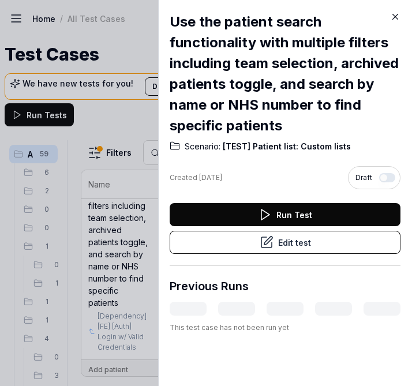
click at [135, 242] on div at bounding box center [206, 193] width 412 height 386
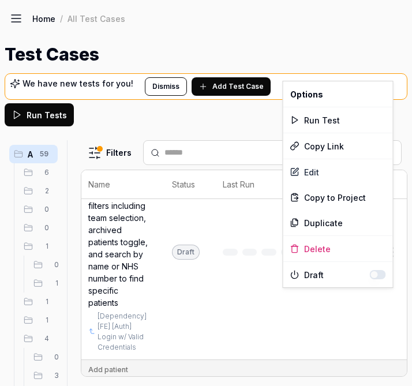
click at [389, 295] on html "a I Home / All Test Cases Home / All Test Cases Test Cases We have new tests fo…" at bounding box center [206, 193] width 412 height 386
click at [340, 148] on div "Copy Link" at bounding box center [338, 145] width 110 height 25
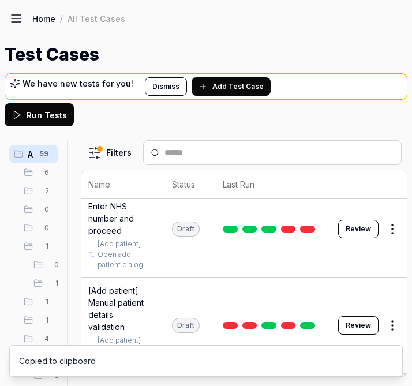
scroll to position [1073, 28]
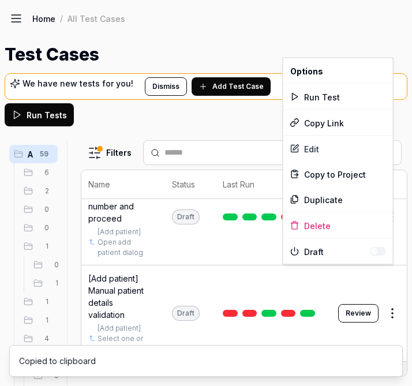
click at [386, 273] on html "a I Home / All Test Cases Home / All Test Cases Test Cases We have new tests fo…" at bounding box center [206, 193] width 412 height 386
click at [337, 119] on div "Copy Link" at bounding box center [338, 122] width 110 height 25
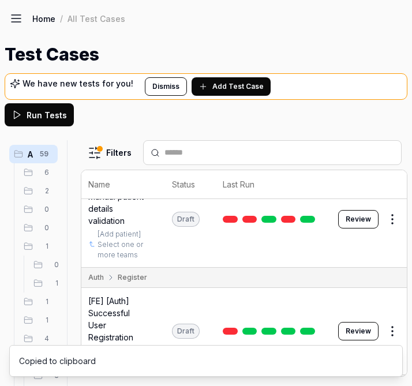
scroll to position [1173, 28]
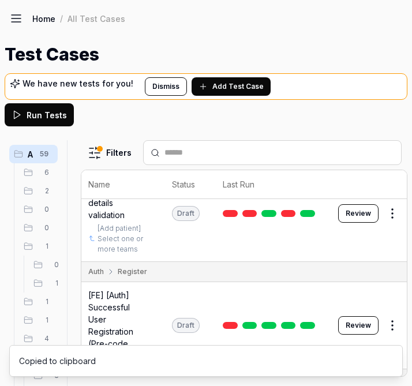
click at [391, 267] on html "a I Home / All Test Cases Home / All Test Cases Test Cases We have new tests fo…" at bounding box center [206, 193] width 412 height 386
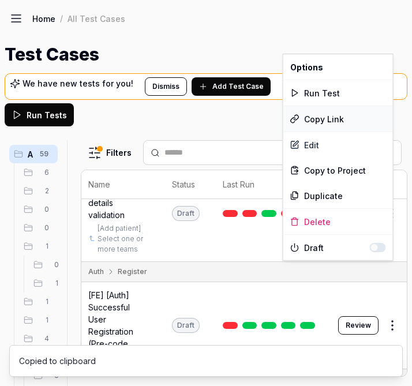
click at [331, 116] on div "Copy Link" at bounding box center [338, 118] width 110 height 25
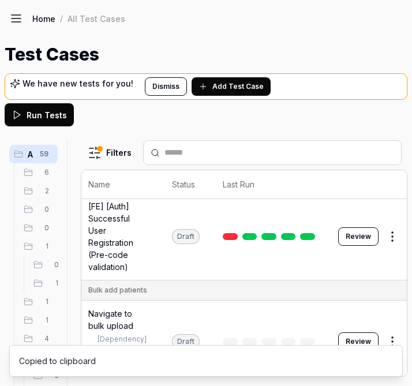
scroll to position [1275, 28]
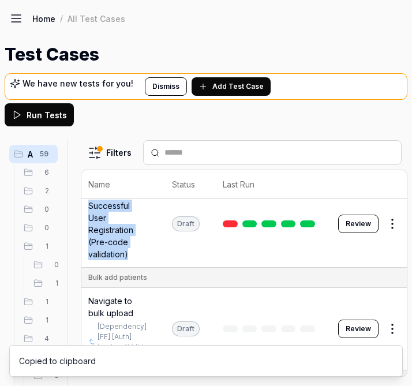
drag, startPoint x: 130, startPoint y: 311, endPoint x: 88, endPoint y: 262, distance: 65.0
click at [88, 260] on span "[FE] [Auth] Successful User Registration (Pre-code validation)" at bounding box center [118, 223] width 61 height 73
copy span "Successful User Registration (Pre-code validation)"
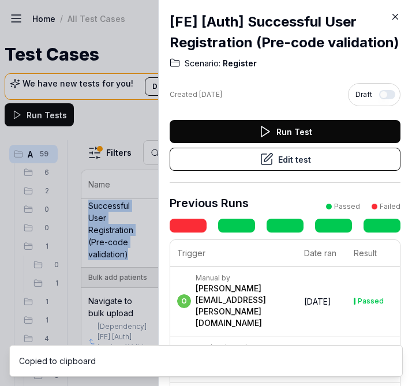
click at [122, 238] on div at bounding box center [206, 193] width 412 height 386
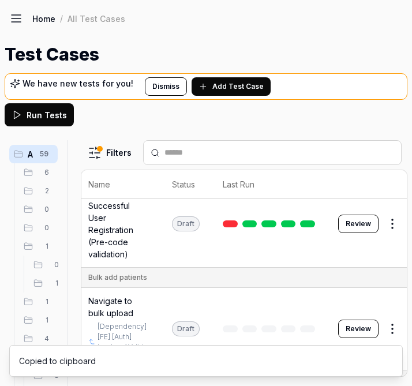
click at [387, 282] on html "a I Home / All Test Cases Home / All Test Cases Test Cases We have new tests fo…" at bounding box center [206, 193] width 412 height 386
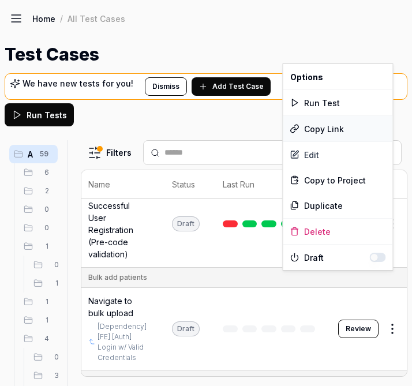
click at [335, 125] on div "Copy Link" at bounding box center [338, 128] width 110 height 25
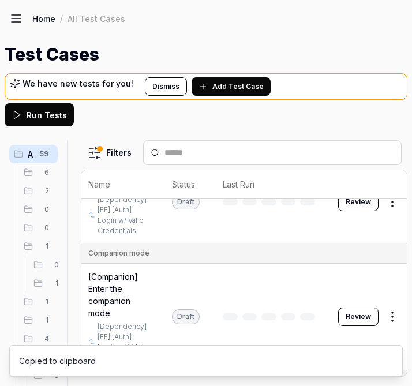
scroll to position [1402, 28]
click at [387, 254] on html "a I Home / All Test Cases Home / All Test Cases Test Cases We have new tests fo…" at bounding box center [206, 193] width 412 height 386
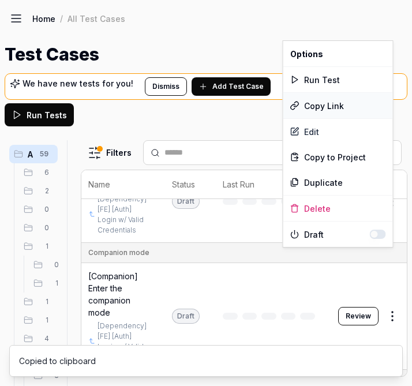
click at [343, 106] on div "Copy Link" at bounding box center [338, 105] width 110 height 25
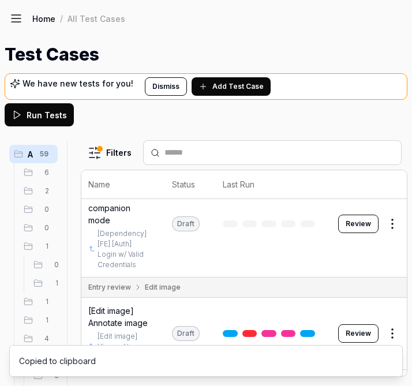
scroll to position [1496, 28]
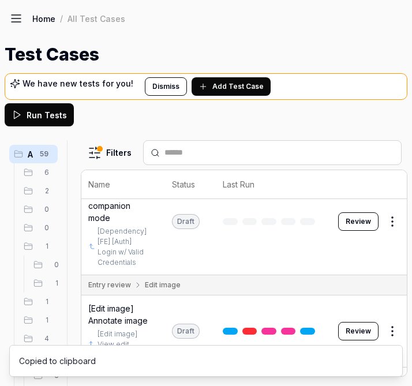
click at [383, 276] on html "a I Home / All Test Cases Home / All Test Cases Test Cases We have new tests fo…" at bounding box center [206, 193] width 412 height 386
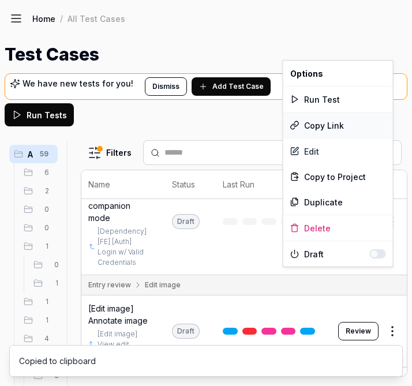
click at [336, 128] on div "Copy Link" at bounding box center [338, 124] width 110 height 25
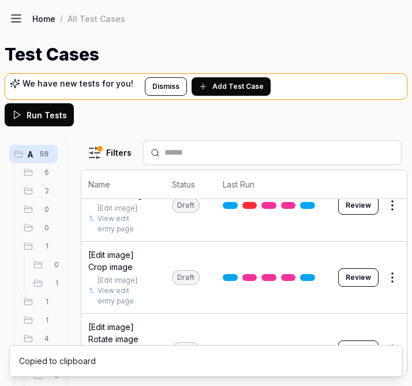
scroll to position [1631, 28]
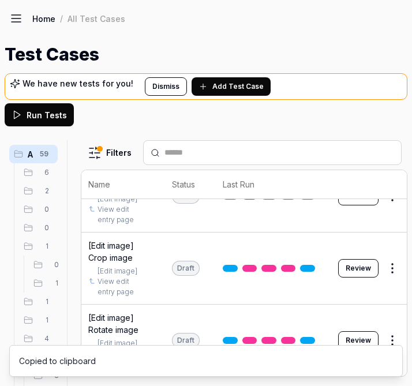
click at [390, 259] on html "a I Home / All Test Cases Home / All Test Cases Test Cases We have new tests fo…" at bounding box center [206, 193] width 412 height 386
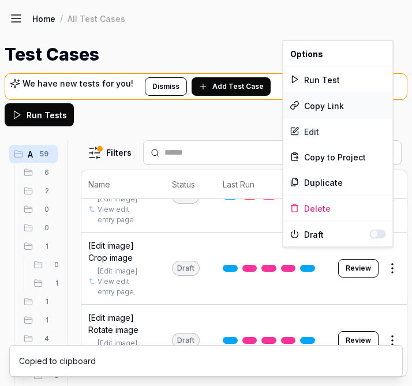
click at [339, 104] on div "Copy Link" at bounding box center [338, 105] width 110 height 25
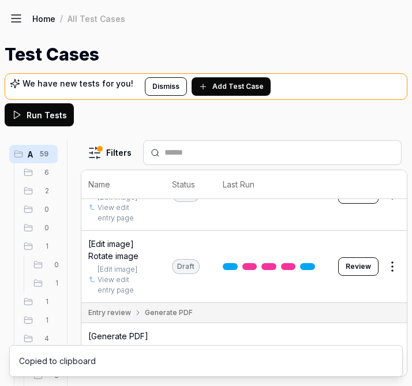
scroll to position [1705, 28]
click at [387, 260] on html "a I Home / All Test Cases Home / All Test Cases Test Cases We have new tests fo…" at bounding box center [206, 193] width 412 height 386
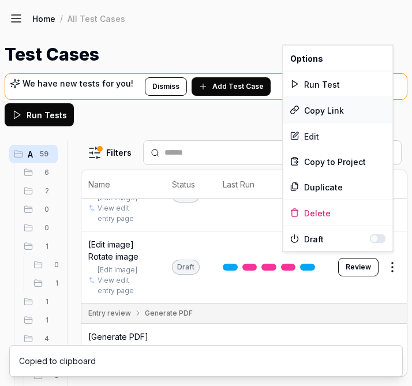
click at [339, 112] on div "Copy Link" at bounding box center [338, 109] width 110 height 25
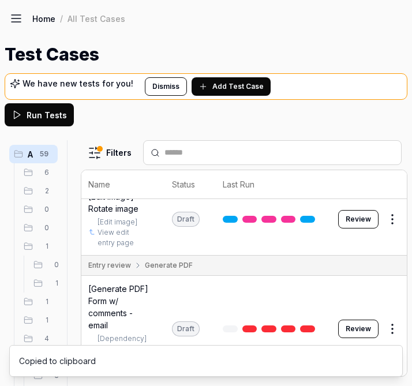
scroll to position [1757, 28]
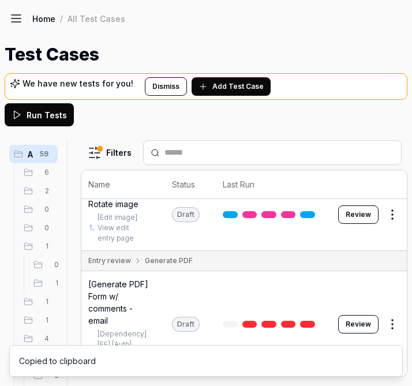
click at [387, 278] on html "a I Home / All Test Cases Home / All Test Cases Test Cases We have new tests fo…" at bounding box center [206, 193] width 412 height 386
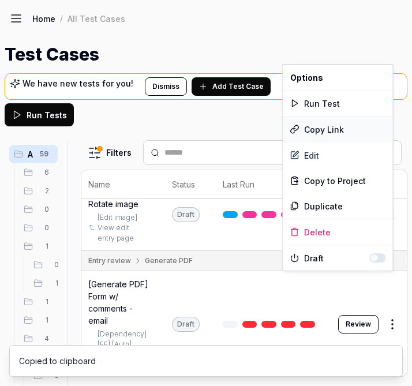
click at [337, 127] on div "Copy Link" at bounding box center [338, 128] width 110 height 25
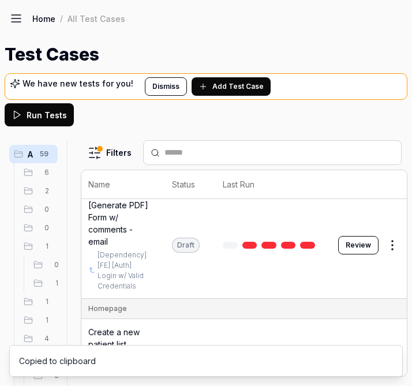
scroll to position [1848, 28]
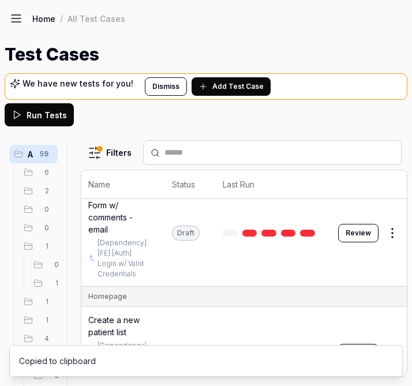
click at [387, 293] on html "a I Home / All Test Cases Home / All Test Cases Test Cases We have new tests fo…" at bounding box center [206, 193] width 412 height 386
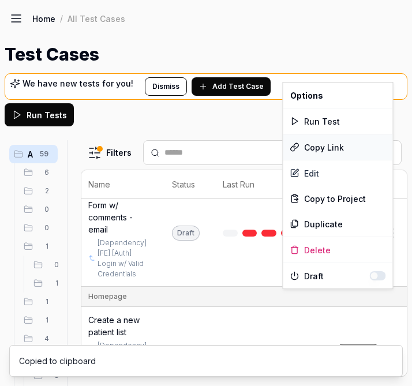
click at [343, 150] on div "Copy Link" at bounding box center [338, 146] width 110 height 25
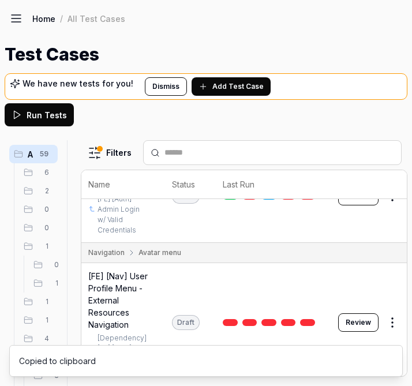
scroll to position [2008, 28]
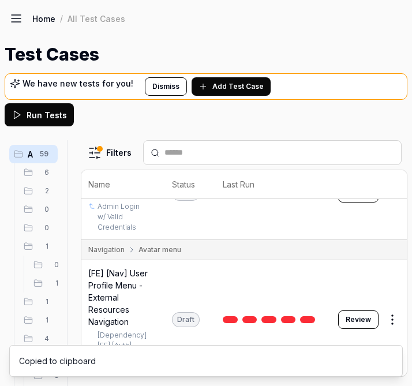
click at [385, 257] on html "a I Home / All Test Cases Home / All Test Cases Test Cases We have new tests fo…" at bounding box center [206, 193] width 412 height 386
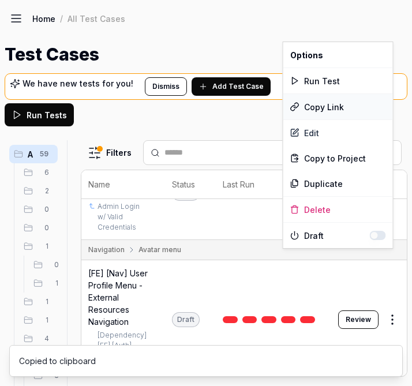
click at [343, 106] on div "Copy Link" at bounding box center [338, 106] width 110 height 25
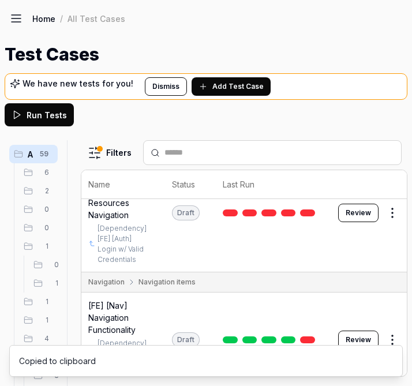
scroll to position [2116, 28]
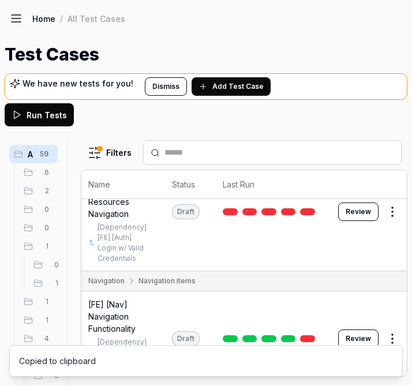
click at [383, 278] on html "a I Home / All Test Cases Home / All Test Cases Test Cases We have new tests fo…" at bounding box center [206, 193] width 412 height 386
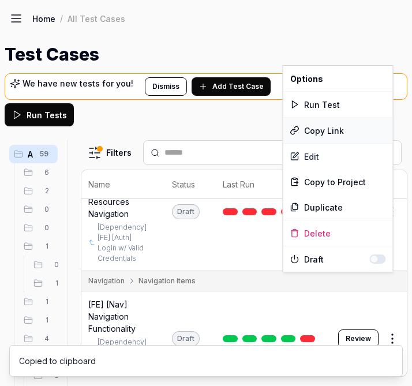
click at [330, 124] on div "Copy Link" at bounding box center [338, 130] width 110 height 25
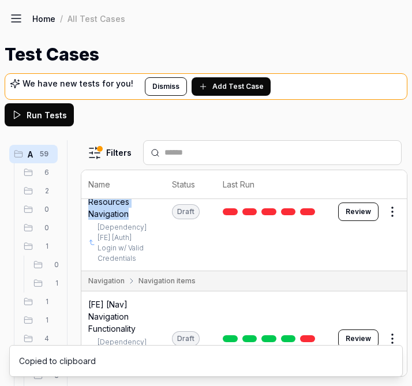
drag, startPoint x: 132, startPoint y: 291, endPoint x: 88, endPoint y: 242, distance: 65.7
click at [88, 220] on span "[FE] [Nav] User Profile Menu - External Resources Navigation" at bounding box center [118, 189] width 61 height 61
copy span "User Profile Menu - External Resources Navigation"
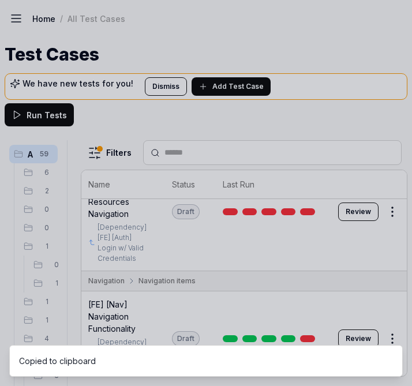
click at [126, 215] on div at bounding box center [206, 193] width 412 height 386
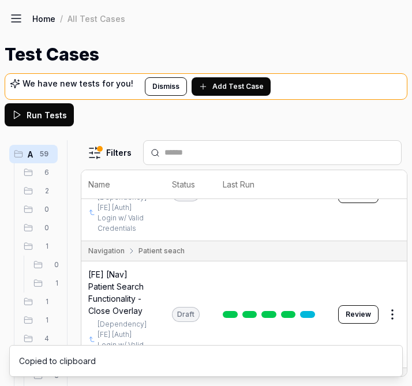
scroll to position [2262, 28]
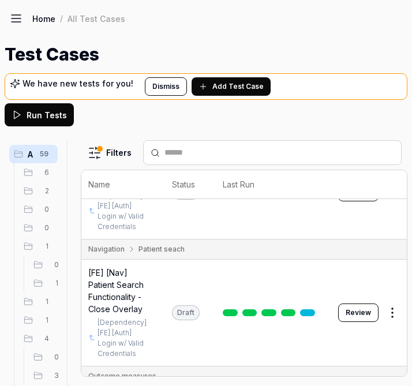
click at [390, 266] on html "a I Home / All Test Cases Home / All Test Cases Test Cases We have new tests fo…" at bounding box center [206, 193] width 412 height 386
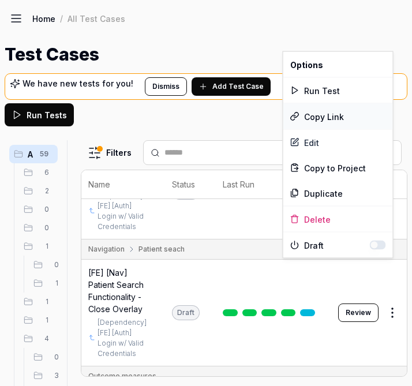
click at [324, 112] on div "Copy Link" at bounding box center [338, 116] width 110 height 25
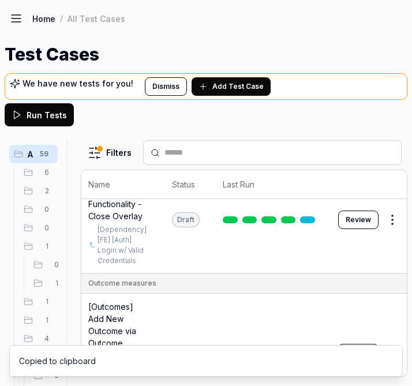
scroll to position [2375, 28]
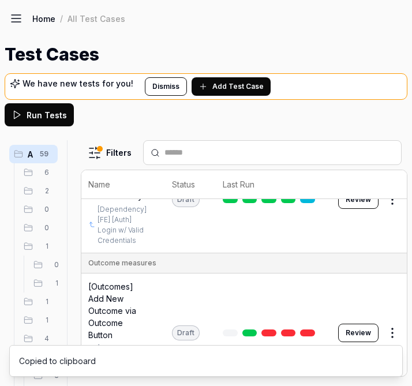
click at [384, 275] on html "a I Home / All Test Cases Home / All Test Cases Test Cases We have new tests fo…" at bounding box center [206, 193] width 412 height 386
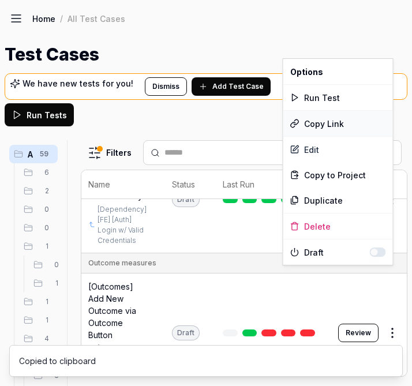
click at [331, 130] on div "Copy Link" at bounding box center [338, 123] width 110 height 25
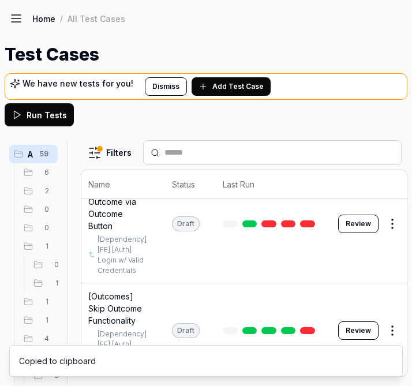
scroll to position [2485, 28]
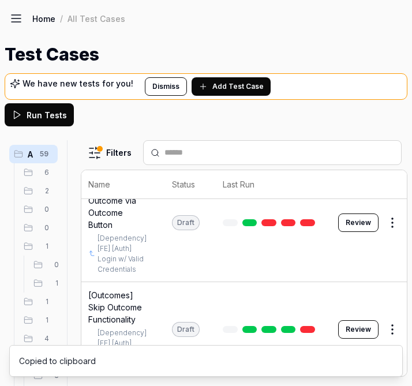
click at [386, 295] on html "a I Home / All Test Cases Home / All Test Cases Test Cases We have new tests fo…" at bounding box center [206, 193] width 412 height 386
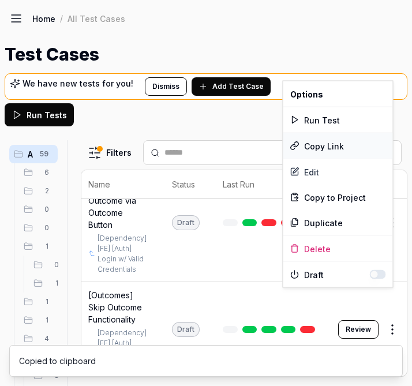
click at [322, 144] on div "Copy Link" at bounding box center [338, 145] width 110 height 25
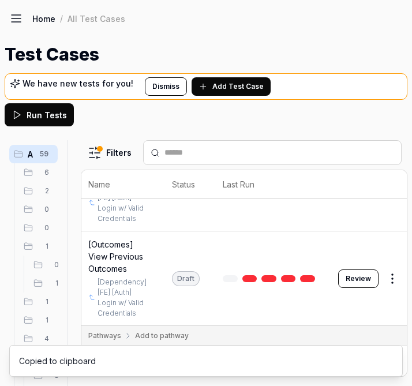
scroll to position [2631, 28]
click at [385, 256] on html "a I Home / All Test Cases Home / All Test Cases Test Cases We have new tests fo…" at bounding box center [206, 193] width 412 height 386
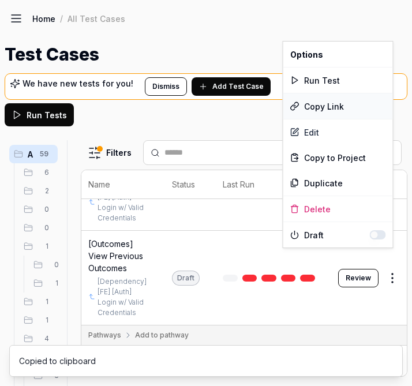
click at [332, 105] on div "Copy Link" at bounding box center [338, 105] width 110 height 25
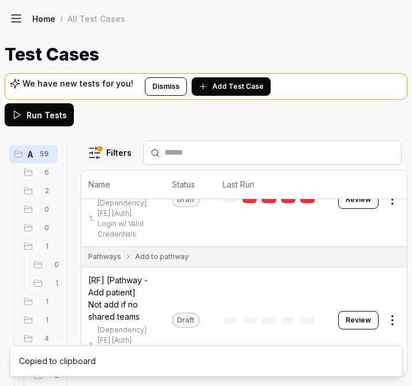
scroll to position [2715, 28]
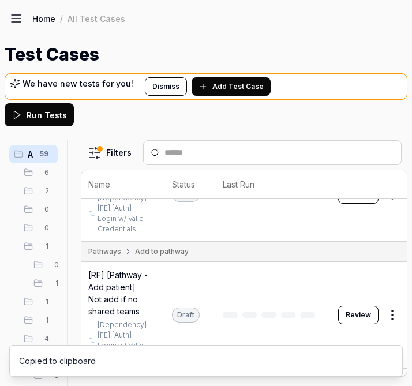
click at [384, 272] on html "a I Home / All Test Cases Home / All Test Cases Test Cases We have new tests fo…" at bounding box center [206, 193] width 412 height 386
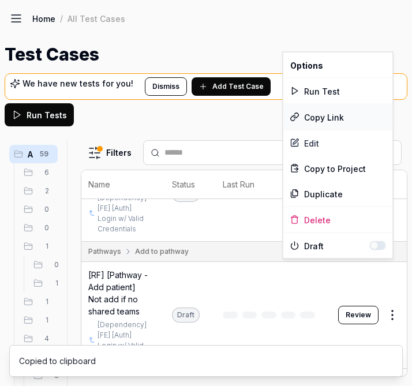
click at [337, 114] on div "Copy Link" at bounding box center [338, 116] width 110 height 25
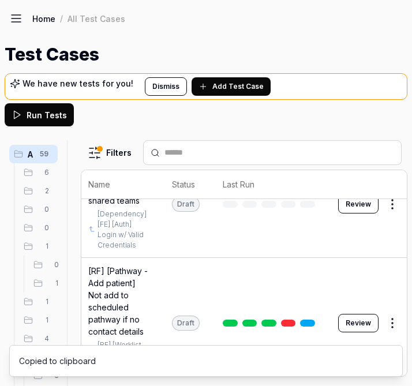
scroll to position [2828, 28]
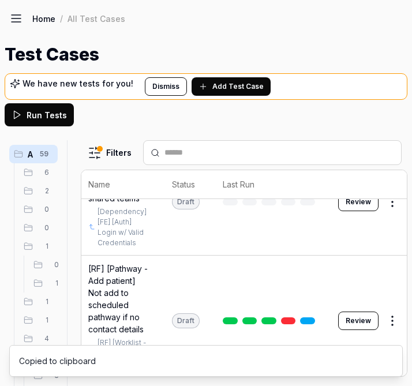
click at [390, 268] on body "a I Home / All Test Cases Home / All Test Cases Test Cases We have new tests fo…" at bounding box center [206, 193] width 412 height 386
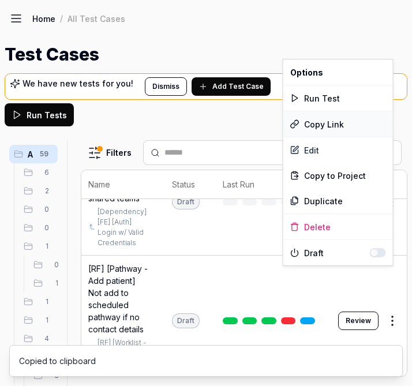
click at [333, 127] on div "Copy Link" at bounding box center [338, 123] width 110 height 25
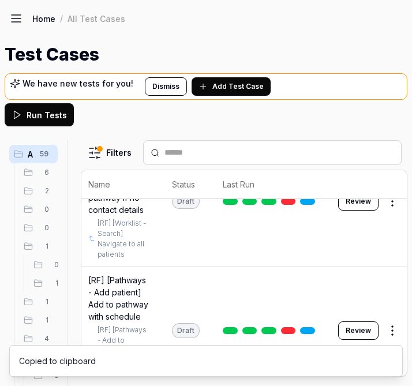
scroll to position [2951, 28]
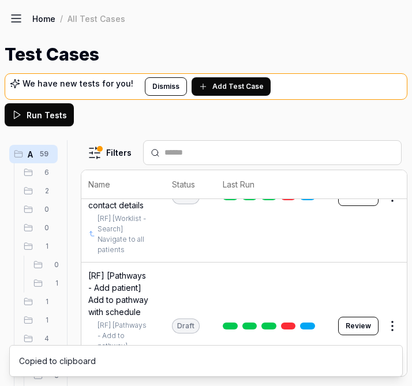
click at [392, 270] on html "a I Home / All Test Cases Home / All Test Cases Test Cases We have new tests fo…" at bounding box center [206, 193] width 412 height 386
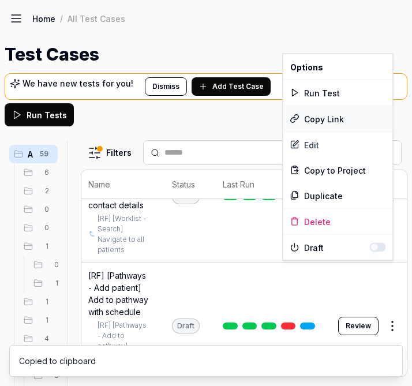
click at [343, 123] on div "Copy Link" at bounding box center [338, 118] width 110 height 25
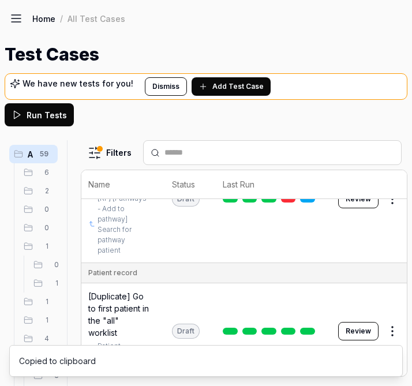
scroll to position [3084, 28]
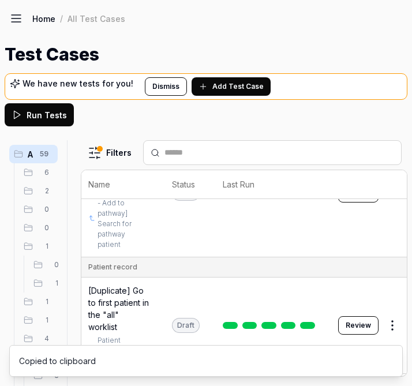
click at [391, 283] on html "a I Home / All Test Cases Home / All Test Cases Test Cases We have new tests fo…" at bounding box center [206, 193] width 412 height 386
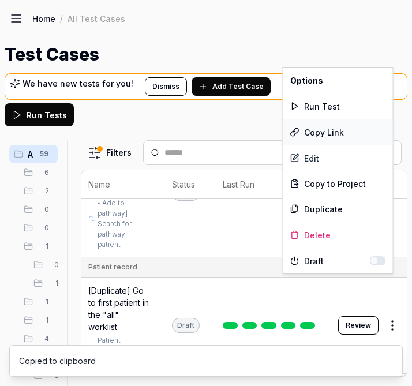
click at [341, 130] on div "Copy Link" at bounding box center [338, 131] width 110 height 25
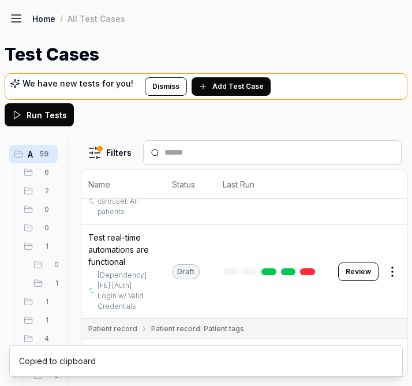
scroll to position [3237, 28]
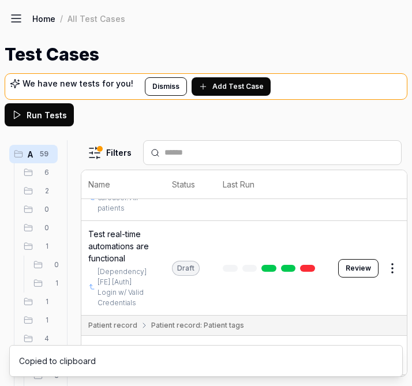
click at [382, 282] on html "a I Home / All Test Cases Home / All Test Cases Test Cases We have new tests fo…" at bounding box center [206, 193] width 412 height 386
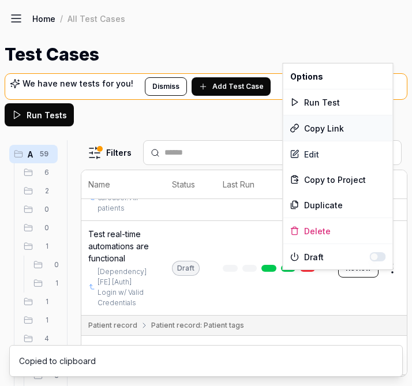
click at [344, 128] on div "Copy Link" at bounding box center [338, 127] width 110 height 25
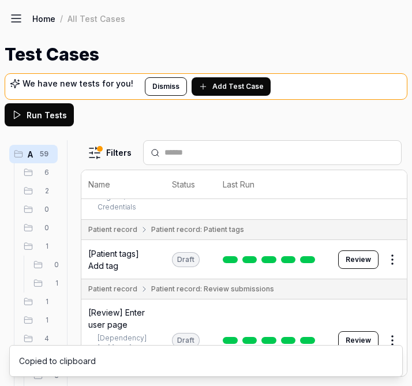
scroll to position [3335, 28]
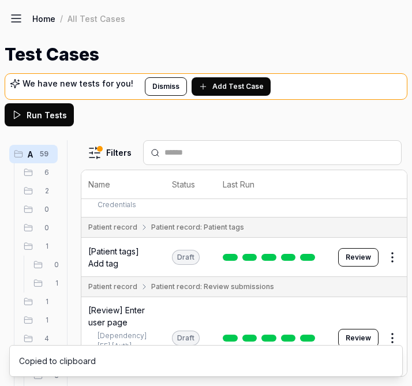
click at [391, 280] on html "a I Home / All Test Cases Home / All Test Cases Test Cases We have new tests fo…" at bounding box center [206, 193] width 412 height 386
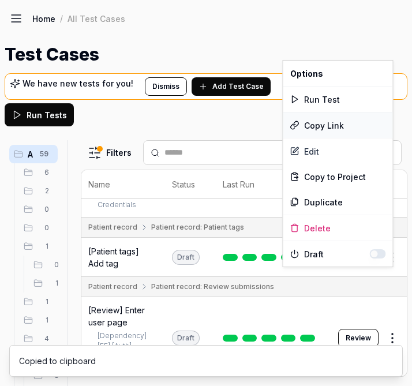
click at [342, 130] on div "Copy Link" at bounding box center [338, 124] width 110 height 25
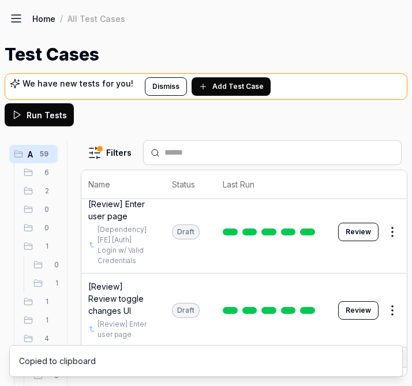
scroll to position [3442, 28]
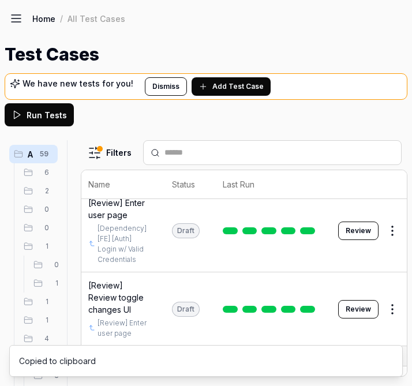
click at [391, 258] on html "a I Home / All Test Cases Home / All Test Cases Test Cases We have new tests fo…" at bounding box center [206, 193] width 412 height 386
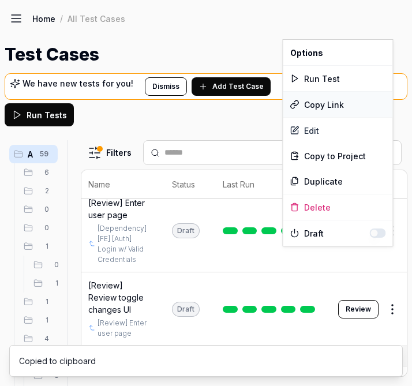
click at [340, 104] on div "Copy Link" at bounding box center [338, 104] width 110 height 25
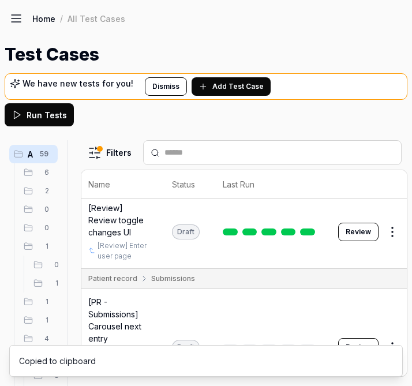
scroll to position [3524, 27]
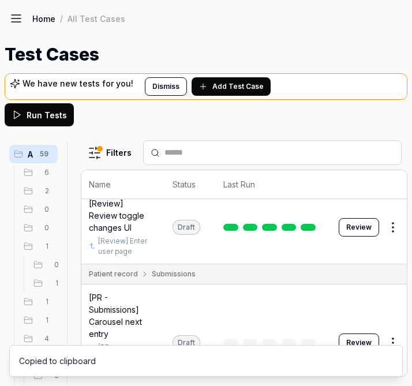
click at [384, 255] on html "a I Home / All Test Cases Home / All Test Cases Test Cases We have new tests fo…" at bounding box center [206, 193] width 412 height 386
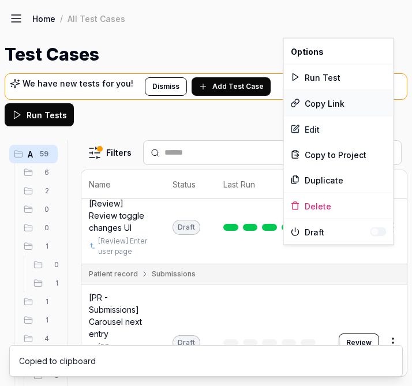
click at [326, 97] on div "Copy Link" at bounding box center [339, 103] width 110 height 25
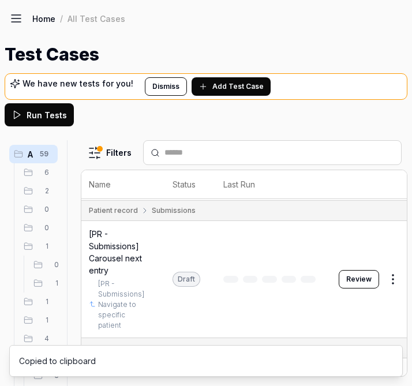
scroll to position [3590, 27]
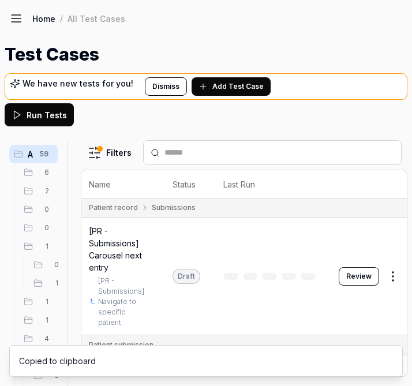
click at [384, 264] on body "a I Home / All Test Cases Home / All Test Cases Test Cases We have new tests fo…" at bounding box center [206, 193] width 412 height 386
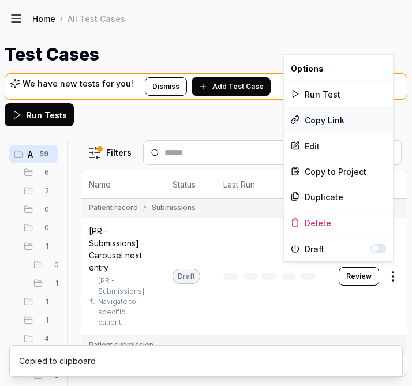
click at [350, 125] on div "Copy Link" at bounding box center [339, 119] width 110 height 25
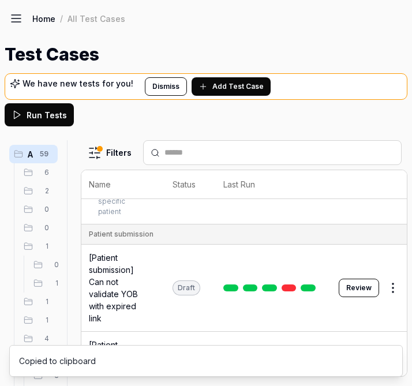
scroll to position [3704, 27]
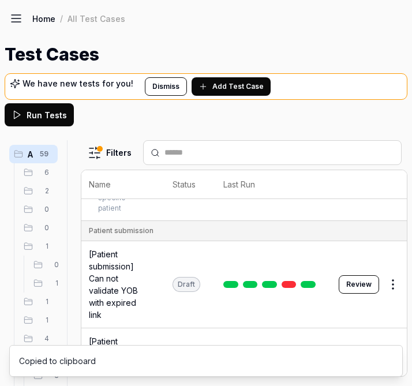
click at [393, 267] on body "a I Home / All Test Cases Home / All Test Cases Test Cases We have new tests fo…" at bounding box center [206, 193] width 412 height 386
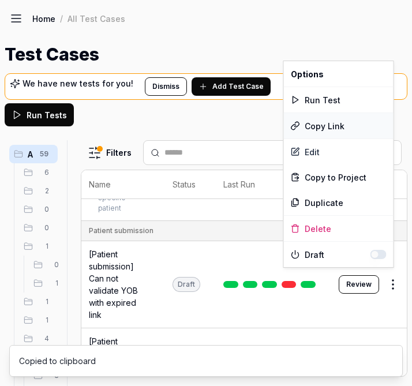
click at [350, 130] on div "Copy Link" at bounding box center [339, 125] width 110 height 25
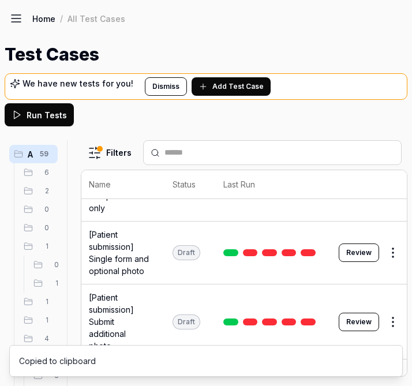
scroll to position [3879, 27]
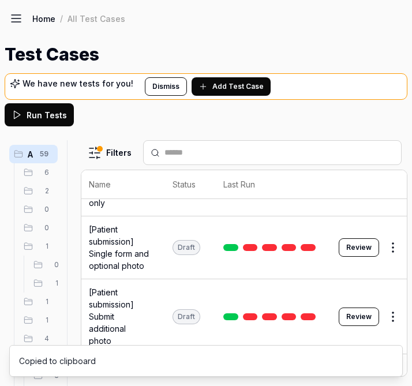
click at [384, 231] on html "a I Home / All Test Cases Home / All Test Cases Test Cases We have new tests fo…" at bounding box center [206, 193] width 412 height 386
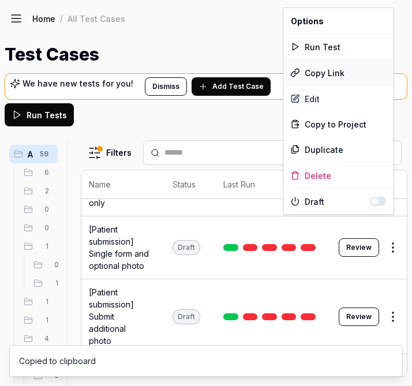
click at [337, 67] on div "Copy Link" at bounding box center [339, 72] width 110 height 25
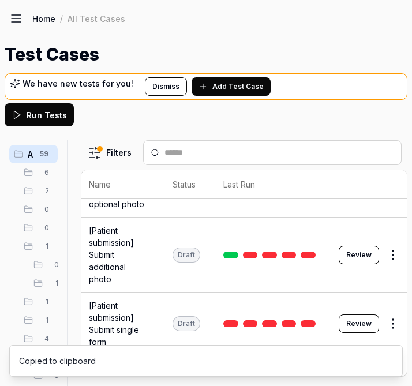
scroll to position [3942, 27]
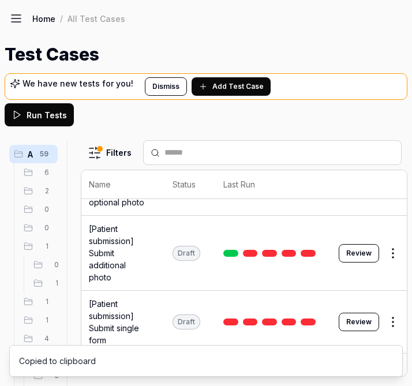
click at [391, 229] on body "a I Home / All Test Cases Home / All Test Cases Test Cases We have new tests fo…" at bounding box center [206, 193] width 412 height 386
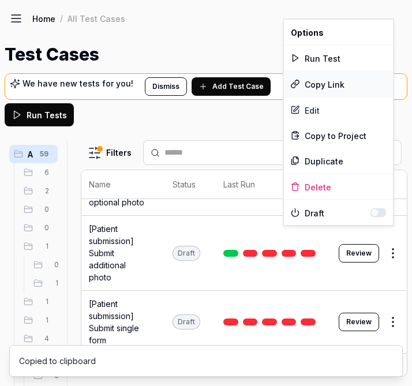
click at [327, 87] on div "Copy Link" at bounding box center [339, 83] width 110 height 25
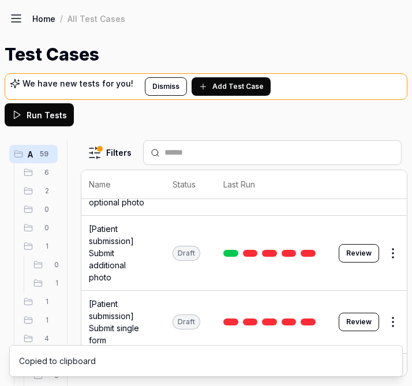
click at [389, 300] on html "a I Home / All Test Cases Home / All Test Cases Test Cases We have new tests fo…" at bounding box center [206, 193] width 412 height 386
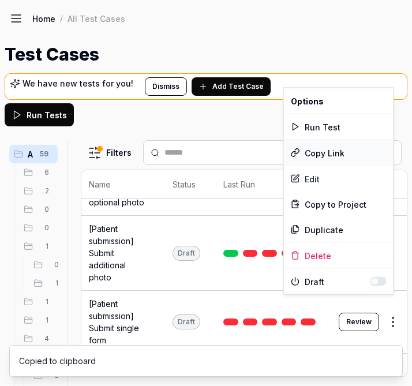
click at [325, 153] on div "Copy Link" at bounding box center [339, 152] width 110 height 25
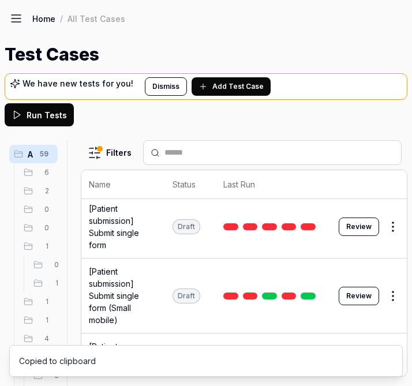
scroll to position [4043, 27]
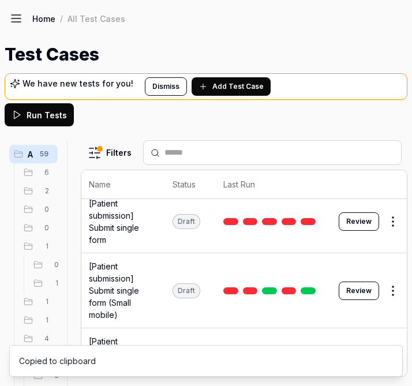
click at [387, 272] on body "a I Home / All Test Cases Home / All Test Cases Test Cases We have new tests fo…" at bounding box center [206, 193] width 412 height 386
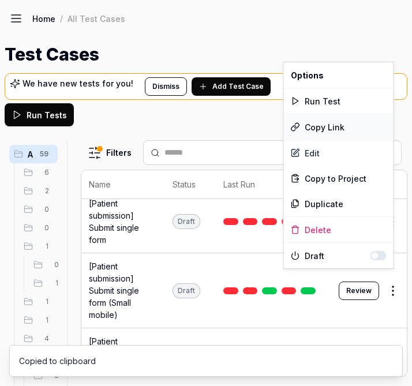
click at [340, 129] on div "Copy Link" at bounding box center [339, 126] width 110 height 25
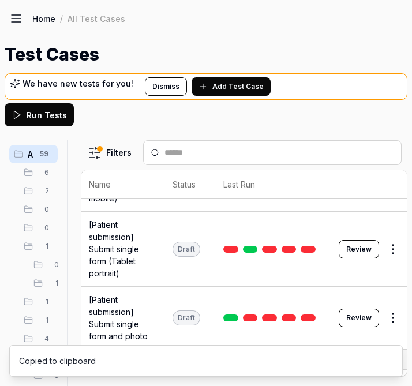
scroll to position [4162, 27]
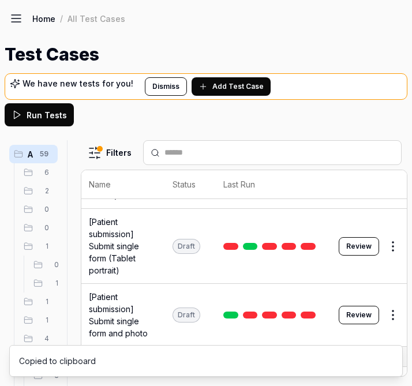
click at [389, 231] on html "a I Home / All Test Cases Home / All Test Cases Test Cases We have new tests fo…" at bounding box center [206, 193] width 412 height 386
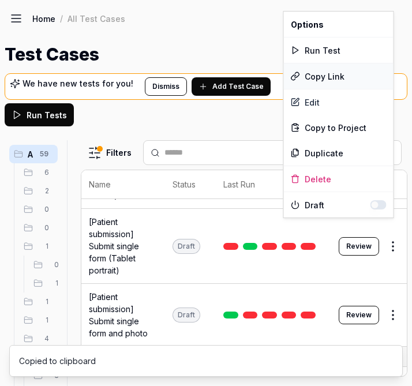
click at [337, 78] on div "Copy Link" at bounding box center [339, 75] width 110 height 25
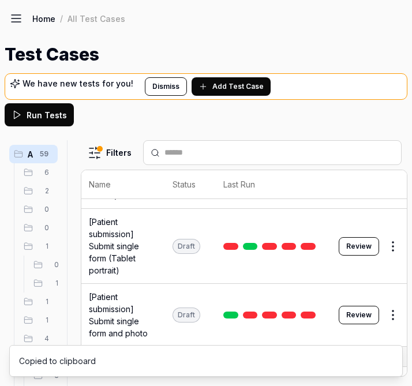
click at [387, 293] on html "a I Home / All Test Cases Home / All Test Cases Test Cases We have new tests fo…" at bounding box center [206, 193] width 412 height 386
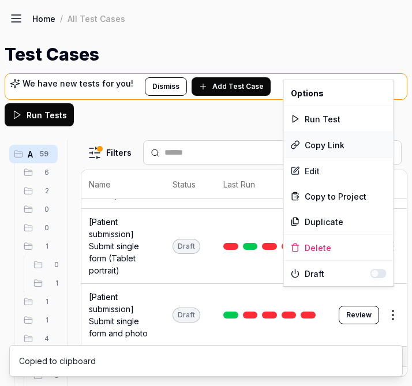
click at [321, 140] on div "Copy Link" at bounding box center [339, 144] width 110 height 25
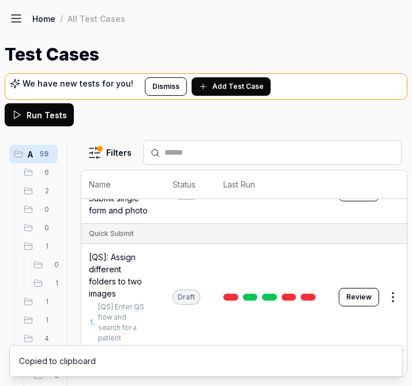
scroll to position [4288, 27]
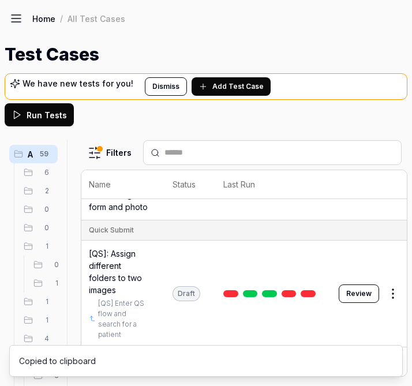
click at [393, 244] on html "a I Home / All Test Cases Home / All Test Cases Test Cases We have new tests fo…" at bounding box center [206, 193] width 412 height 386
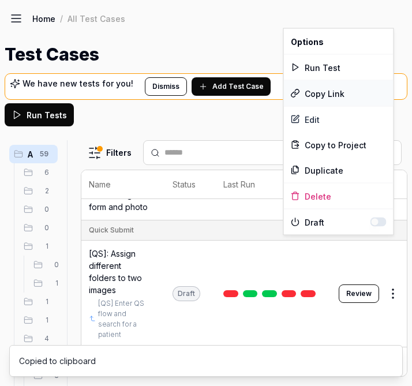
click at [337, 95] on div "Copy Link" at bounding box center [339, 93] width 110 height 25
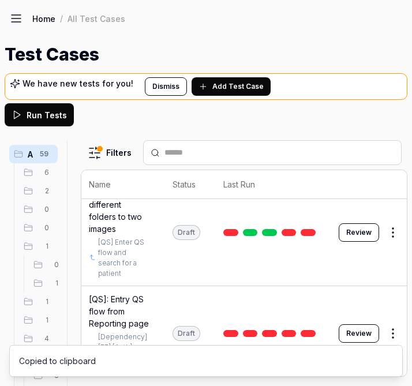
scroll to position [4350, 27]
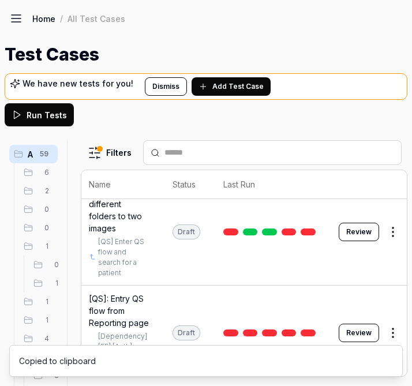
click at [386, 253] on html "a I Home / All Test Cases Home / All Test Cases Test Cases We have new tests fo…" at bounding box center [206, 193] width 412 height 386
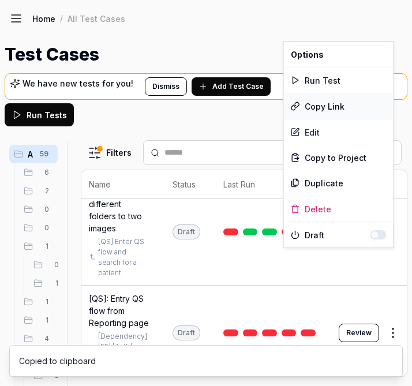
click at [332, 103] on div "Copy Link" at bounding box center [339, 105] width 110 height 25
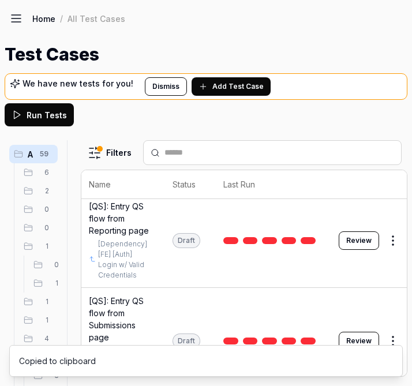
scroll to position [4435, 27]
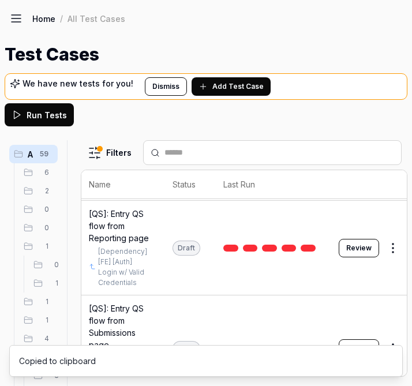
click at [390, 293] on html "a I Home / All Test Cases Home / All Test Cases Test Cases We have new tests fo…" at bounding box center [206, 193] width 412 height 386
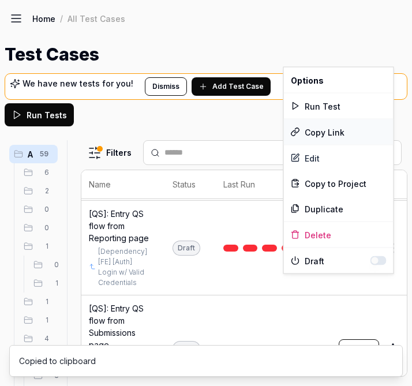
click at [344, 135] on div "Copy Link" at bounding box center [339, 131] width 110 height 25
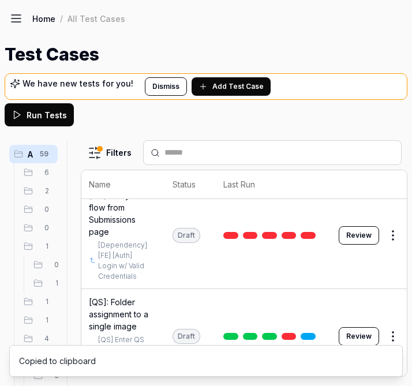
scroll to position [4548, 27]
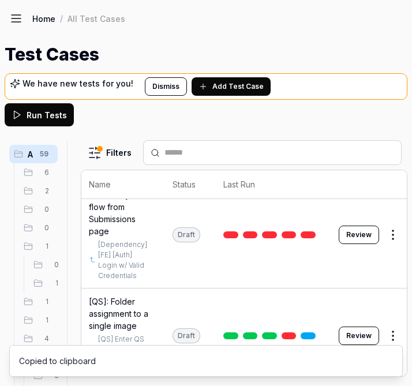
click at [390, 274] on html "a I Home / All Test Cases Home / All Test Cases Test Cases We have new tests fo…" at bounding box center [206, 193] width 412 height 386
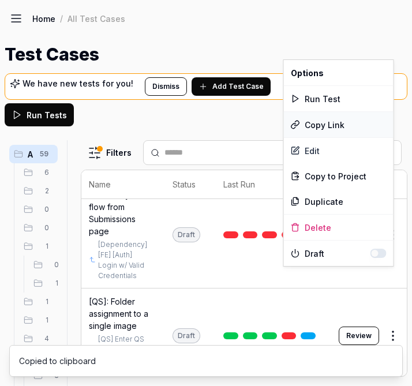
click at [352, 118] on div "Copy Link" at bounding box center [339, 124] width 110 height 25
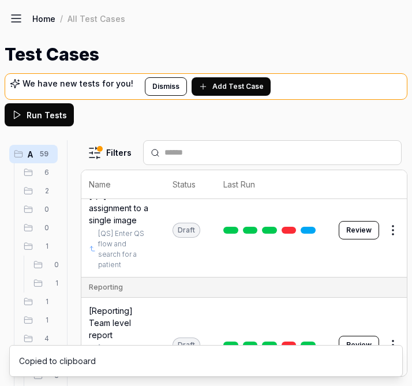
scroll to position [4654, 27]
click at [386, 274] on html "a I Home / All Test Cases Home / All Test Cases Test Cases We have new tests fo…" at bounding box center [206, 193] width 412 height 386
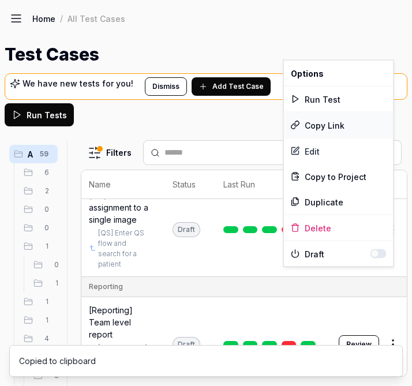
click at [357, 125] on div "Copy Link" at bounding box center [339, 124] width 110 height 25
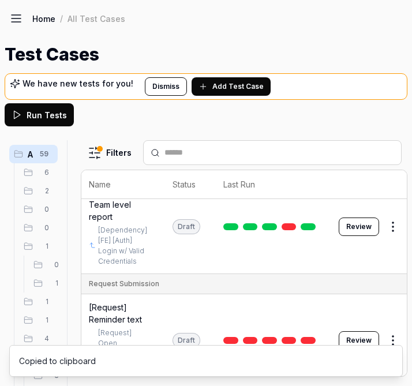
scroll to position [4773, 27]
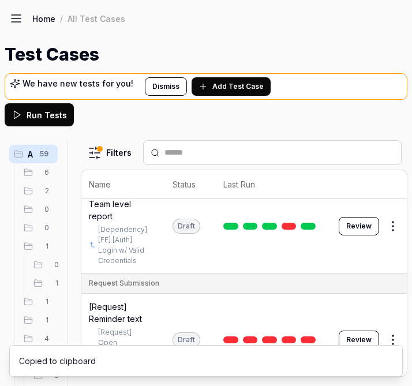
click at [387, 259] on html "a I Home / All Test Cases Home / All Test Cases Test Cases We have new tests fo…" at bounding box center [206, 193] width 412 height 386
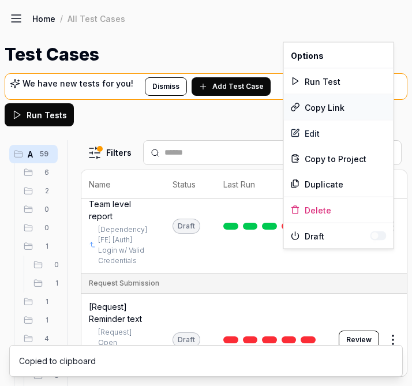
click at [330, 106] on div "Copy Link" at bounding box center [339, 107] width 110 height 25
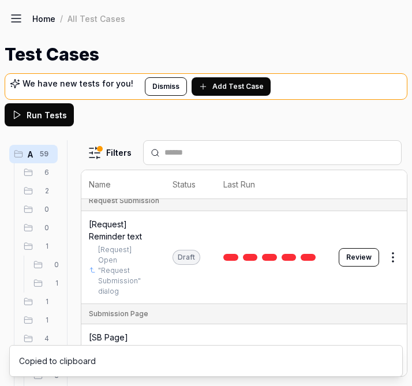
scroll to position [4869, 27]
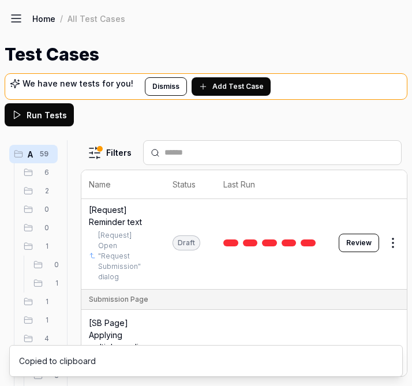
click at [389, 276] on html "a I Home / All Test Cases Home / All Test Cases Test Cases We have new tests fo…" at bounding box center [206, 193] width 412 height 386
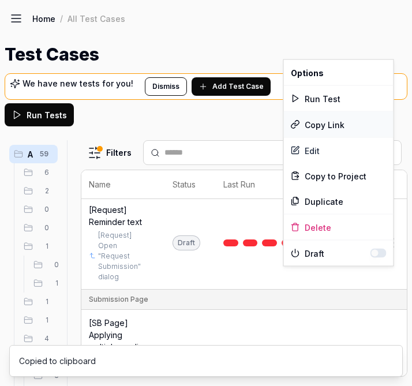
click at [353, 115] on div "Copy Link" at bounding box center [339, 124] width 110 height 25
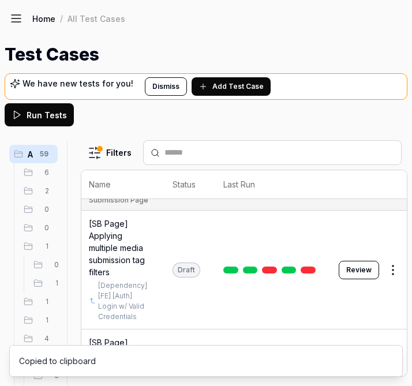
scroll to position [4974, 27]
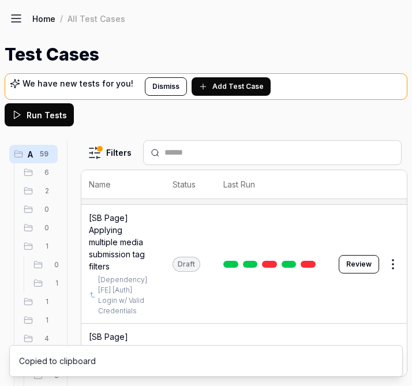
click at [384, 278] on html "a I Home / All Test Cases Home / All Test Cases Test Cases We have new tests fo…" at bounding box center [206, 193] width 412 height 386
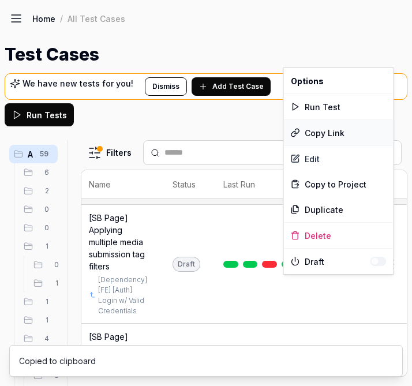
click at [335, 138] on div "Copy Link" at bounding box center [339, 132] width 110 height 25
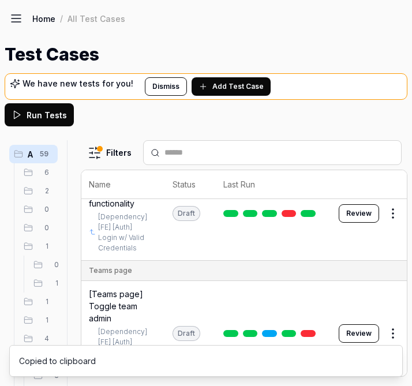
scroll to position [5132, 27]
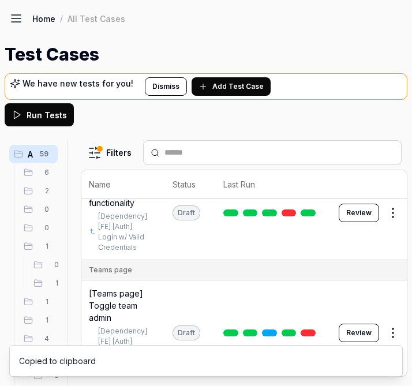
drag, startPoint x: 129, startPoint y: 251, endPoint x: 89, endPoint y: 216, distance: 53.5
click at [89, 114] on span "[SB Page] Applying multiple media submission tag filters" at bounding box center [119, 84] width 61 height 61
copy span "Applying multiple media submission tag filters"
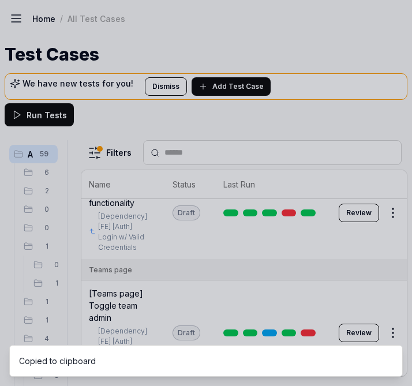
click at [145, 238] on div at bounding box center [206, 193] width 412 height 386
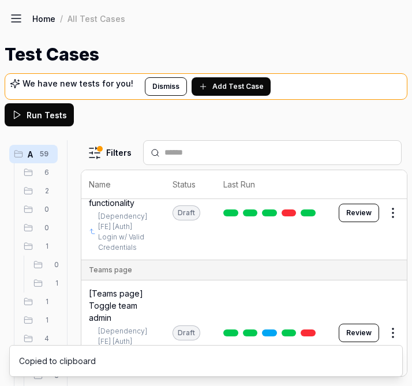
click at [393, 248] on html "a I Home / All Test Cases Home / All Test Cases Test Cases We have new tests fo…" at bounding box center [206, 193] width 412 height 386
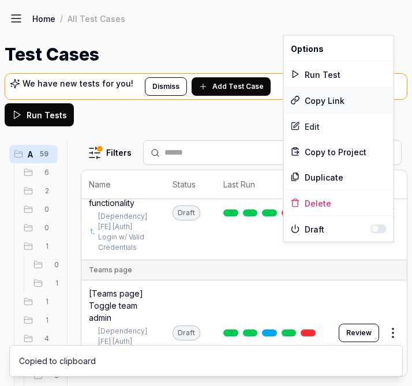
click at [333, 95] on div "Copy Link" at bounding box center [339, 100] width 110 height 25
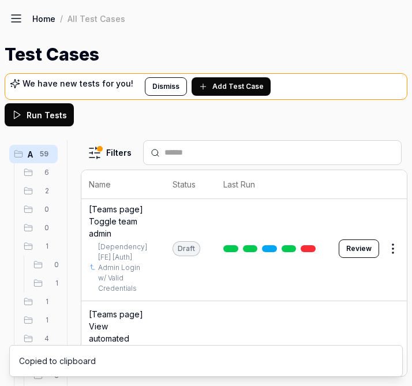
scroll to position [5217, 27]
click at [393, 270] on html "a I Home / All Test Cases Home / All Test Cases Test Cases We have new tests fo…" at bounding box center [206, 193] width 412 height 386
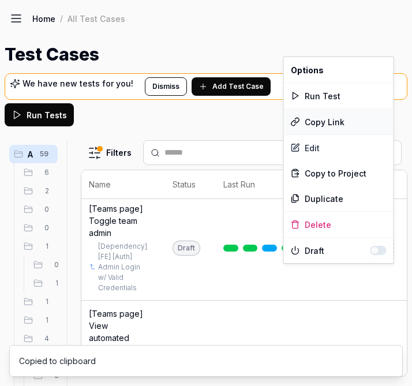
click at [340, 118] on div "Copy Link" at bounding box center [339, 121] width 110 height 25
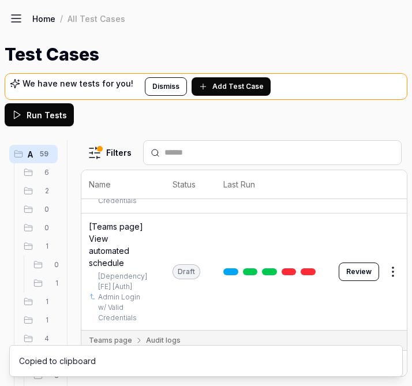
scroll to position [5311, 27]
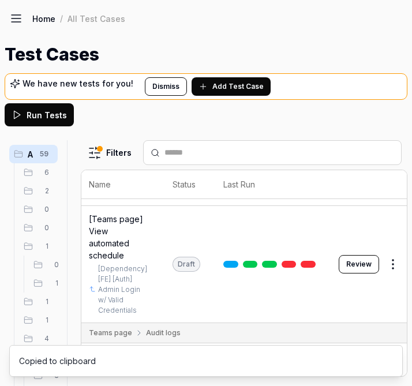
click at [380, 299] on html "a I Home / All Test Cases Home / All Test Cases Test Cases We have new tests fo…" at bounding box center [206, 193] width 412 height 386
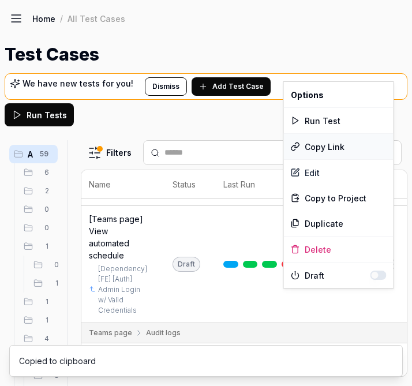
click at [339, 145] on div "Copy Link" at bounding box center [339, 146] width 110 height 25
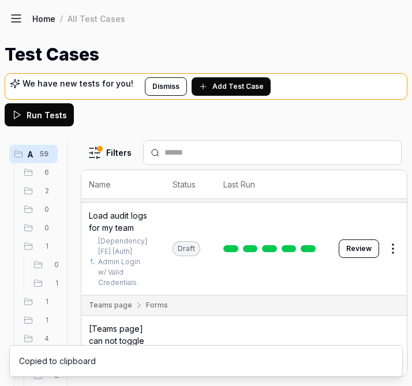
scroll to position [5457, 27]
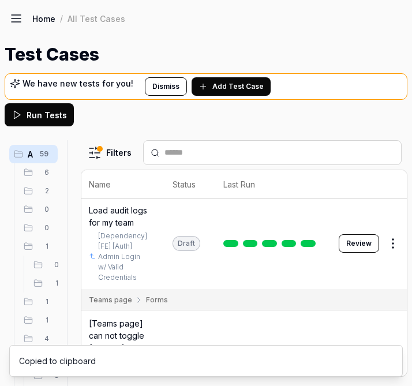
click at [387, 257] on html "a I Home / All Test Cases Home / All Test Cases Test Cases We have new tests fo…" at bounding box center [206, 193] width 412 height 386
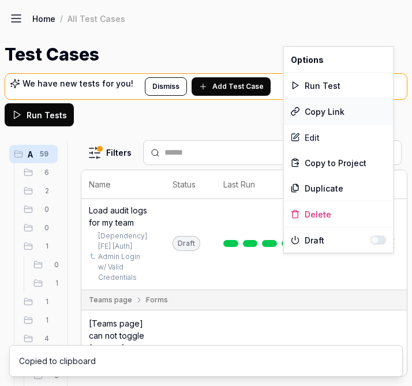
click at [332, 109] on div "Copy Link" at bounding box center [339, 111] width 110 height 25
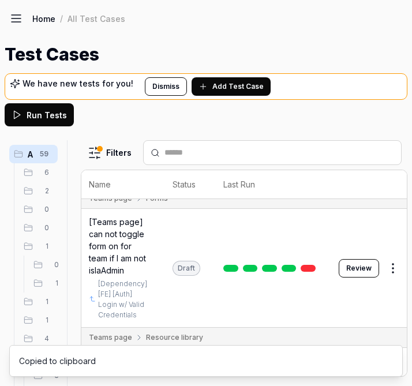
scroll to position [5570, 27]
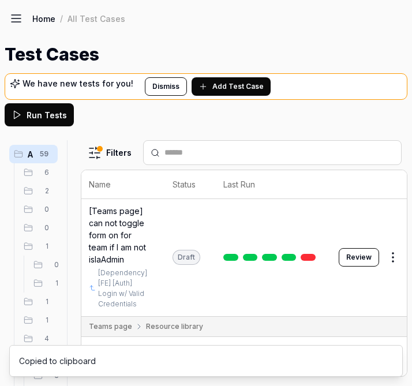
click at [383, 284] on html "a I Home / All Test Cases Home / All Test Cases Test Cases We have new tests fo…" at bounding box center [206, 193] width 412 height 386
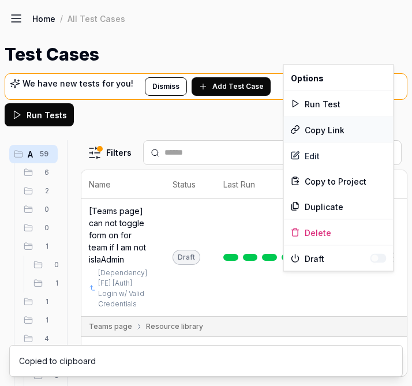
click at [335, 126] on div "Copy Link" at bounding box center [339, 129] width 110 height 25
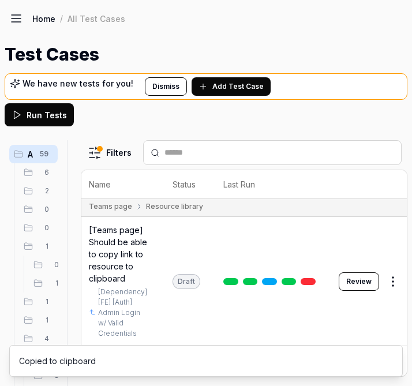
scroll to position [5690, 27]
click at [388, 291] on html "a I Home / All Test Cases Home / All Test Cases Test Cases We have new tests fo…" at bounding box center [206, 193] width 412 height 386
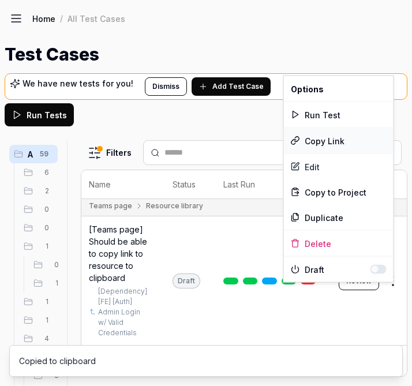
click at [331, 134] on div "Copy Link" at bounding box center [339, 140] width 110 height 25
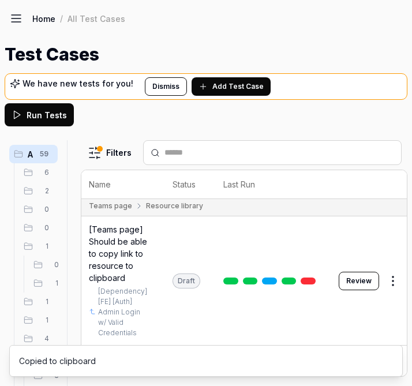
click at [391, 285] on body "a I Home / All Test Cases Home / All Test Cases Test Cases We have new tests fo…" at bounding box center [206, 193] width 412 height 386
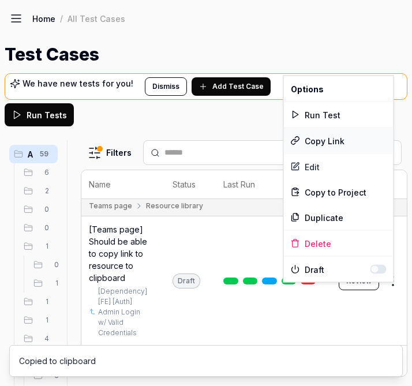
click at [341, 138] on div "Copy Link" at bounding box center [339, 140] width 110 height 25
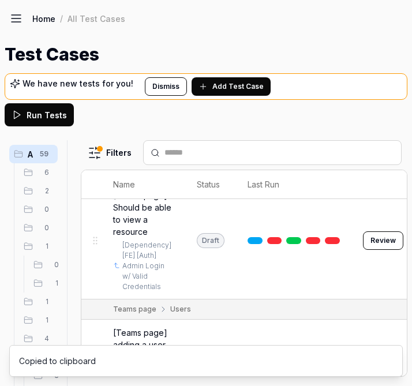
scroll to position [5853, 0]
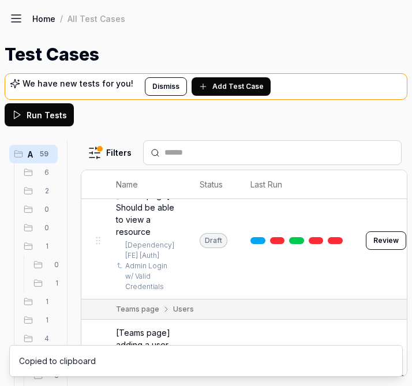
drag, startPoint x: 126, startPoint y: 267, endPoint x: 115, endPoint y: 234, distance: 34.6
click at [115, 182] on td "[Teams page] Should be able to copy link to resource to clipboard [Dependency] …" at bounding box center [146, 117] width 84 height 129
copy span "Should be able to copy link to resource to clipboard"
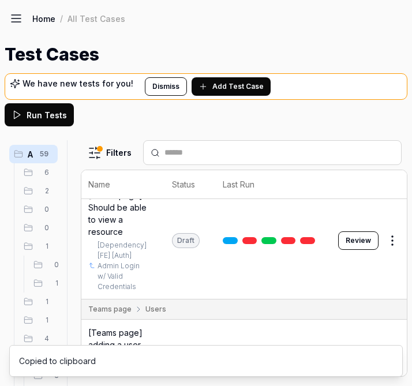
click at [389, 276] on html "a I Home / All Test Cases Home / All Test Cases Test Cases We have new tests fo…" at bounding box center [206, 193] width 412 height 386
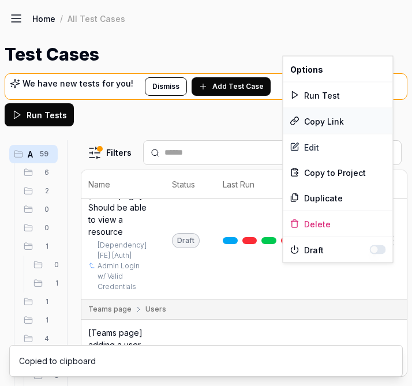
click at [354, 118] on div "Copy Link" at bounding box center [338, 120] width 110 height 25
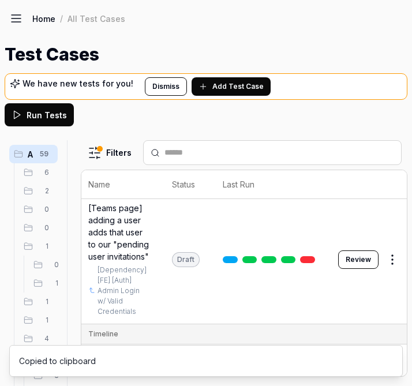
scroll to position [5978, 28]
drag, startPoint x: 127, startPoint y: 261, endPoint x: 89, endPoint y: 237, distance: 44.8
click at [89, 112] on span "[Teams page] Should be able to view a resource" at bounding box center [118, 88] width 61 height 48
copy span "Should be able to view a resource"
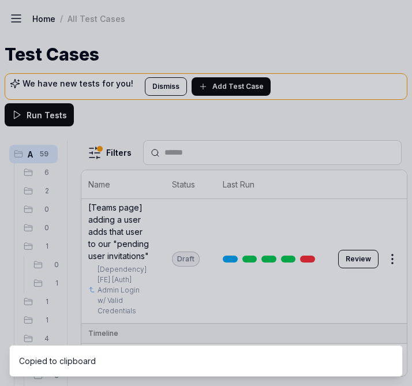
click at [141, 197] on div at bounding box center [206, 193] width 412 height 386
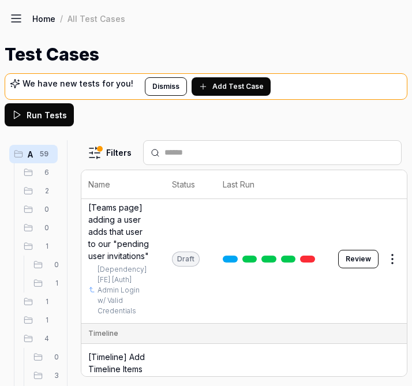
click at [383, 269] on html "a I Home / All Test Cases Home / All Test Cases Test Cases We have new tests fo…" at bounding box center [206, 193] width 412 height 386
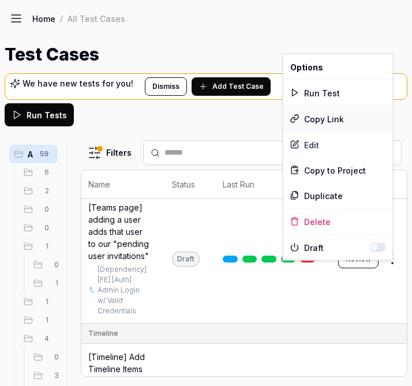
click at [347, 112] on div "Copy Link" at bounding box center [338, 118] width 110 height 25
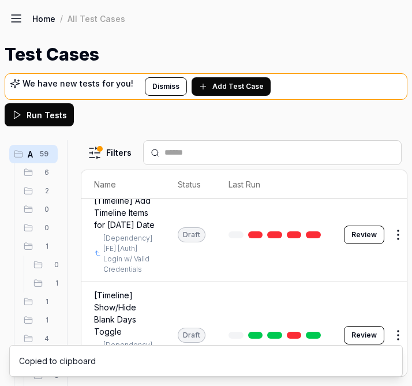
scroll to position [6135, 18]
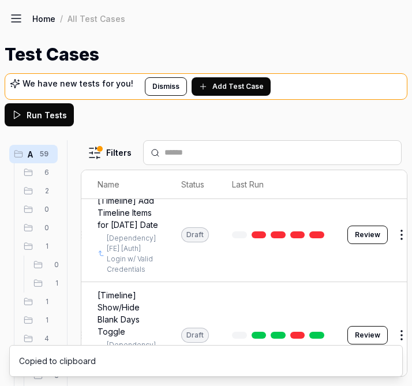
drag, startPoint x: 133, startPoint y: 264, endPoint x: 98, endPoint y: 217, distance: 58.1
click at [98, 105] on span "[Teams page] adding a user adds that user to our "pending user invitations"" at bounding box center [127, 75] width 61 height 61
copy span "adding a user adds that user to our "pending user invitations""
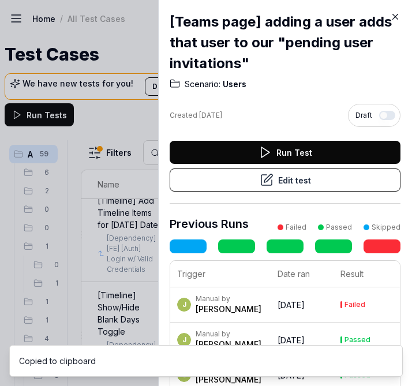
click at [140, 222] on div at bounding box center [206, 193] width 412 height 386
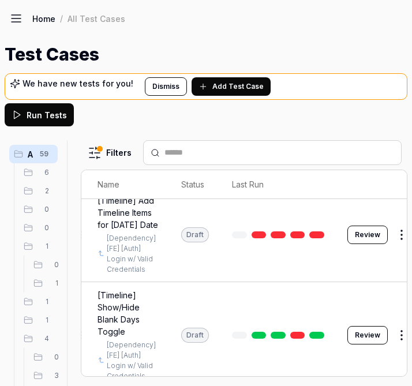
click at [397, 259] on html "a I Home / All Test Cases Home / All Test Cases Test Cases We have new tests fo…" at bounding box center [206, 193] width 412 height 386
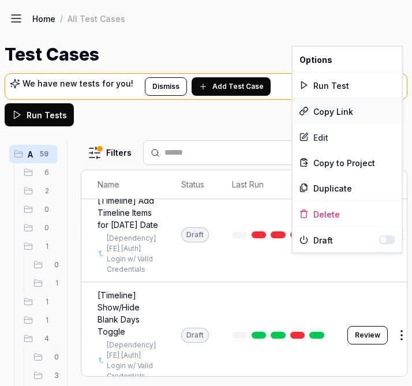
click at [342, 112] on div "Copy Link" at bounding box center [347, 111] width 110 height 25
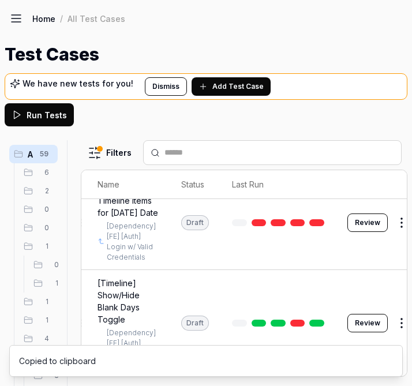
scroll to position [6279, 18]
click at [397, 262] on html "a I Home / All Test Cases Home / All Test Cases Test Cases We have new tests fo…" at bounding box center [206, 193] width 412 height 386
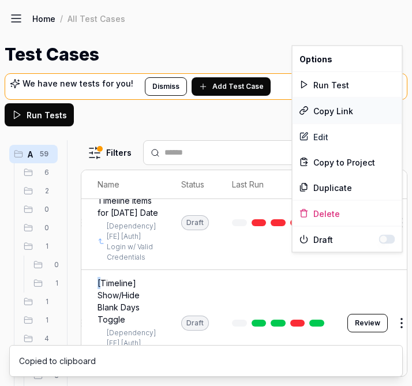
click at [344, 108] on div "Copy Link" at bounding box center [347, 110] width 110 height 25
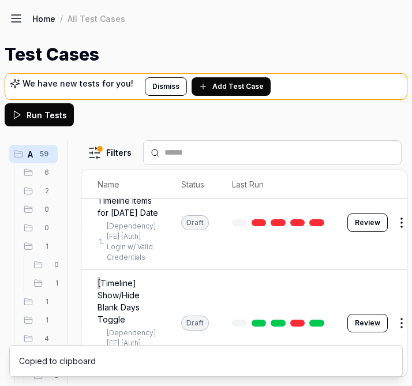
scroll to position [6323, 18]
click at [391, 216] on html "a I Home / All Test Cases Home / All Test Cases Test Cases We have new tests fo…" at bounding box center [206, 193] width 412 height 386
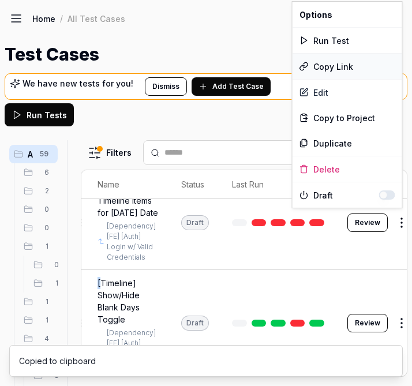
click at [340, 59] on div "Copy Link" at bounding box center [347, 66] width 110 height 25
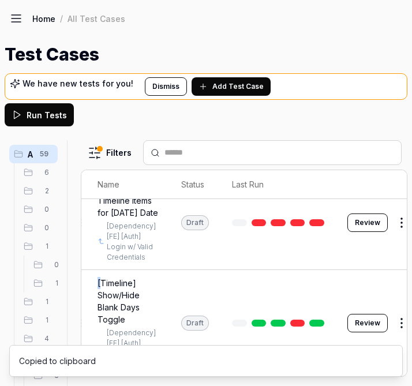
click at [393, 320] on html "a I Home / All Test Cases Home / All Test Cases Test Cases We have new tests fo…" at bounding box center [206, 193] width 412 height 386
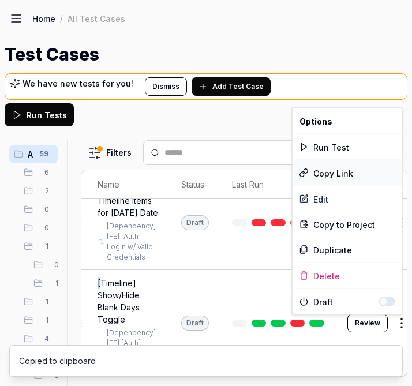
click at [334, 174] on div "Copy Link" at bounding box center [347, 172] width 110 height 25
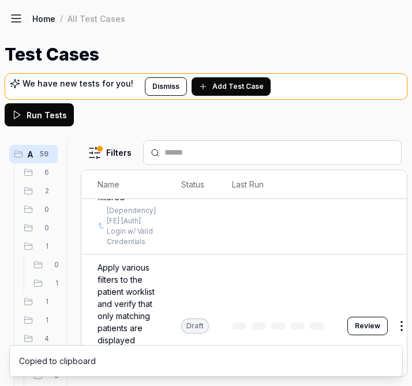
scroll to position [0, 18]
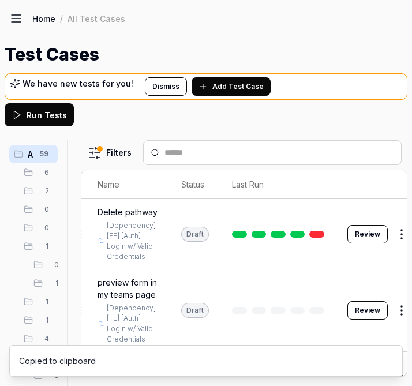
click at [319, 205] on td at bounding box center [277, 234] width 115 height 70
click at [268, 213] on td at bounding box center [277, 234] width 115 height 70
click at [301, 214] on td at bounding box center [277, 234] width 115 height 70
click at [294, 206] on td at bounding box center [277, 234] width 115 height 70
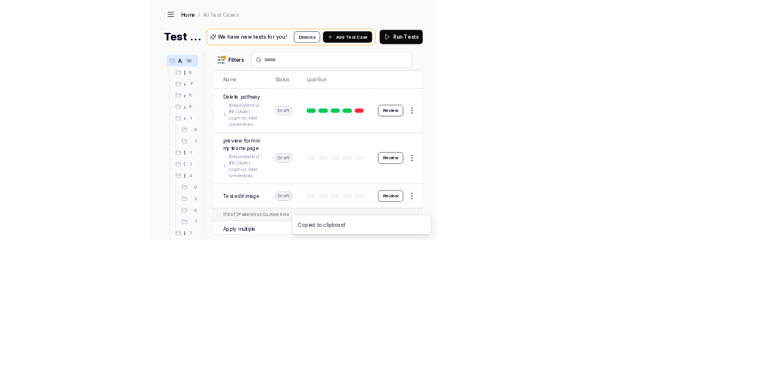
scroll to position [0, 0]
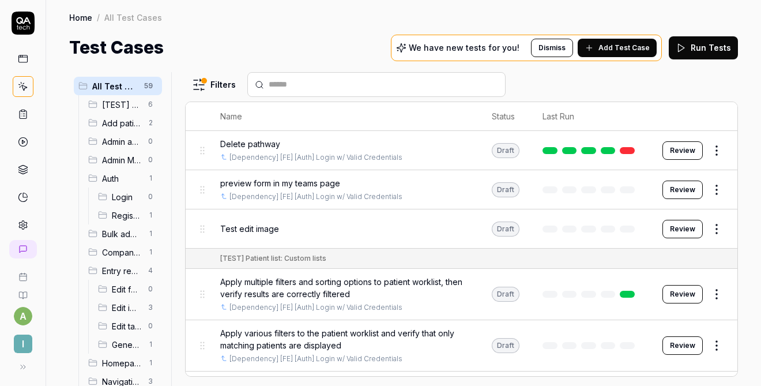
click at [447, 135] on td "Delete pathway [Dependency] [FE] [Auth] Login w/ Valid Credentials" at bounding box center [345, 150] width 272 height 39
click at [429, 156] on div "[Dependency] [FE] [Auth] Login w/ Valid Credentials" at bounding box center [344, 157] width 248 height 10
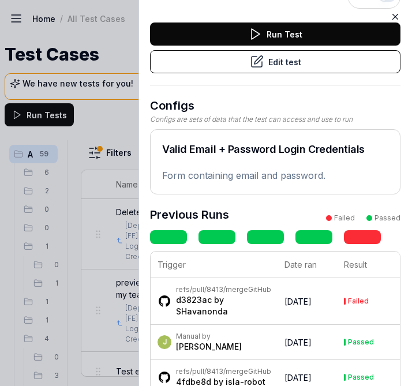
scroll to position [84, 0]
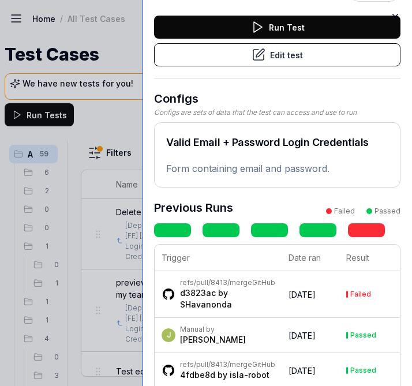
click at [142, 197] on div at bounding box center [146, 193] width 9 height 386
click at [130, 198] on div at bounding box center [206, 193] width 412 height 386
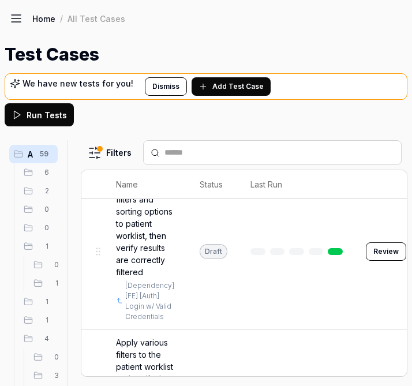
scroll to position [250, 0]
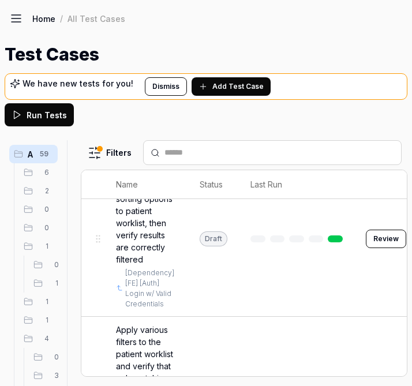
click at [301, 216] on td at bounding box center [296, 238] width 115 height 155
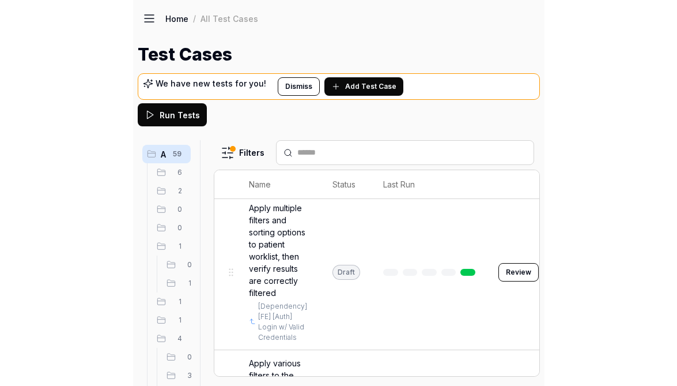
scroll to position [206, 0]
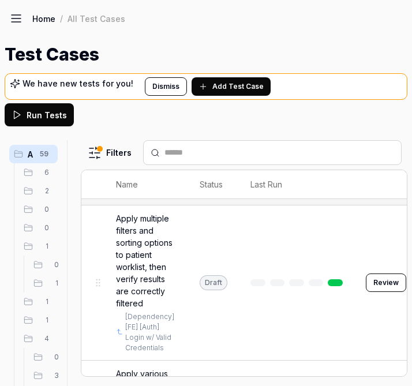
click at [225, 344] on td "Draft" at bounding box center [213, 282] width 51 height 155
click at [240, 358] on td at bounding box center [296, 282] width 115 height 155
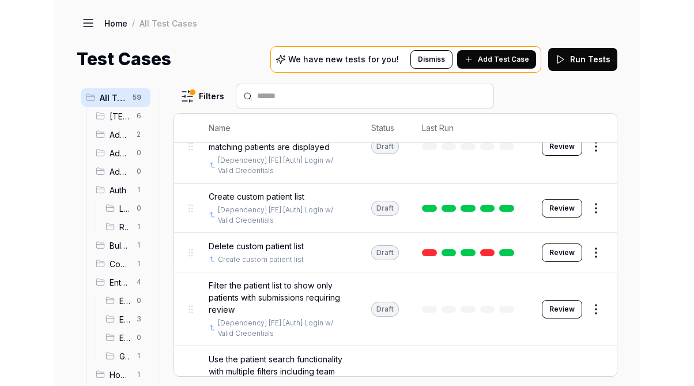
scroll to position [261, 0]
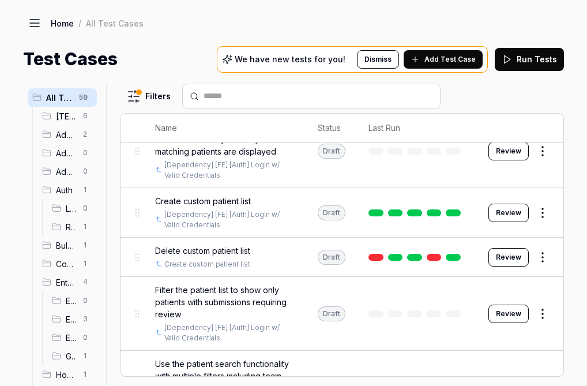
click at [472, 243] on td at bounding box center [417, 257] width 120 height 39
click at [470, 264] on td at bounding box center [417, 257] width 120 height 39
click at [545, 255] on html "a I Home / All Test Cases Home / All Test Cases Test Cases We have new tests fo…" at bounding box center [293, 193] width 587 height 386
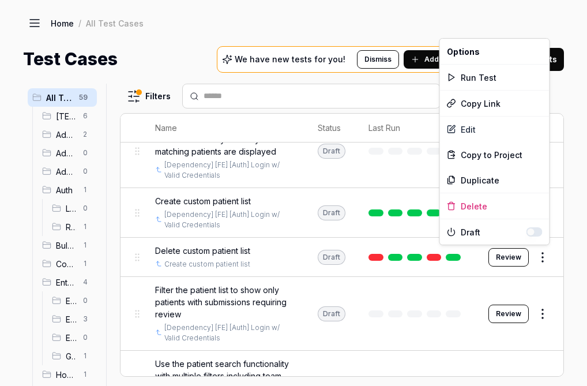
click at [566, 244] on html "a I Home / All Test Cases Home / All Test Cases Test Cases We have new tests fo…" at bounding box center [293, 193] width 587 height 386
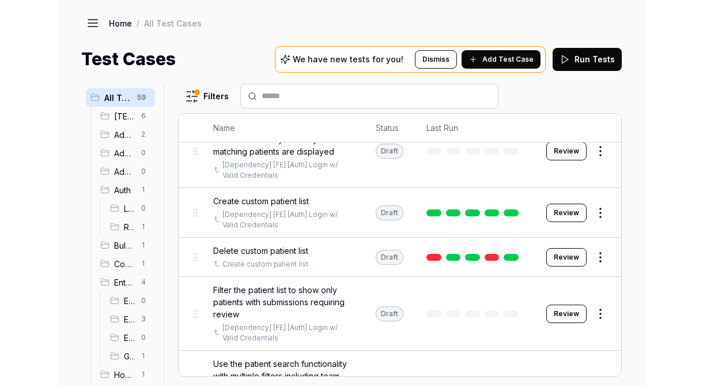
scroll to position [206, 0]
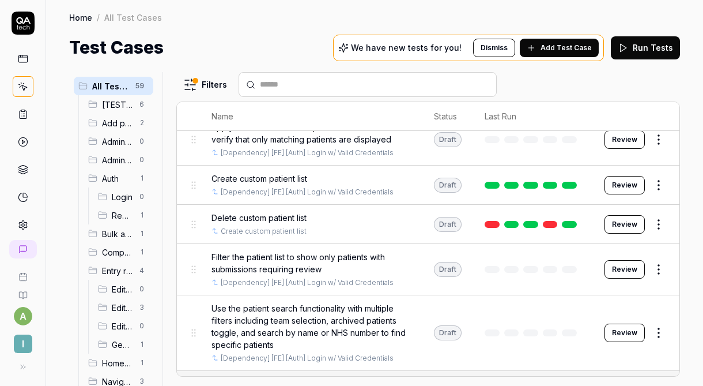
click at [401, 214] on div "Delete custom patient list" at bounding box center [311, 218] width 199 height 12
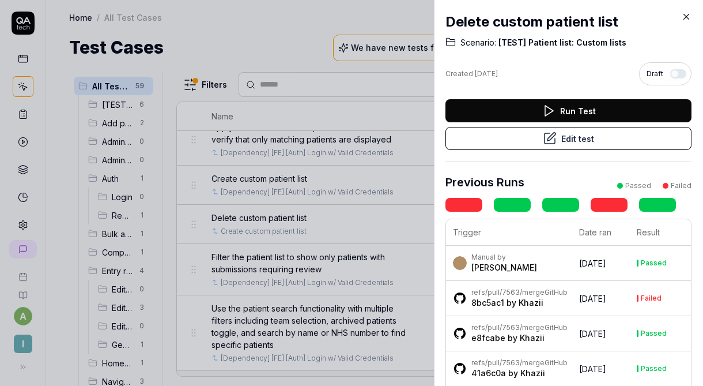
click at [383, 210] on div at bounding box center [351, 193] width 703 height 386
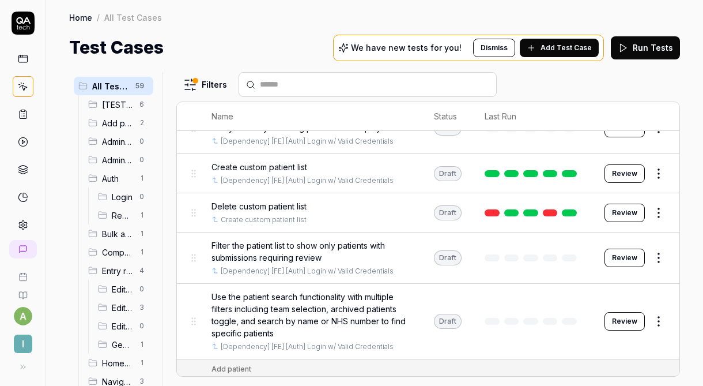
scroll to position [213, 0]
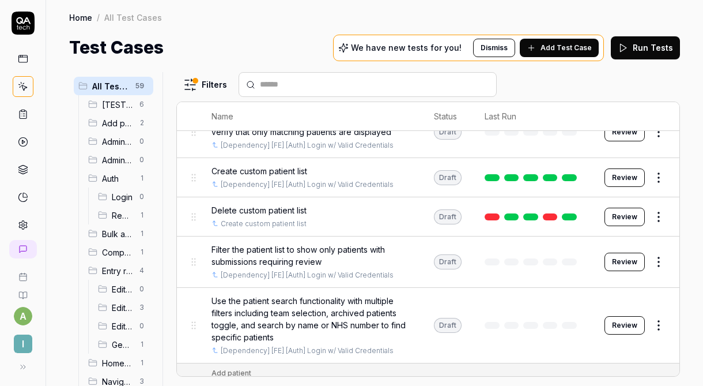
click at [406, 174] on div "Create custom patient list [Dependency] [FE] [Auth] Login w/ Valid Credentials" at bounding box center [311, 177] width 199 height 25
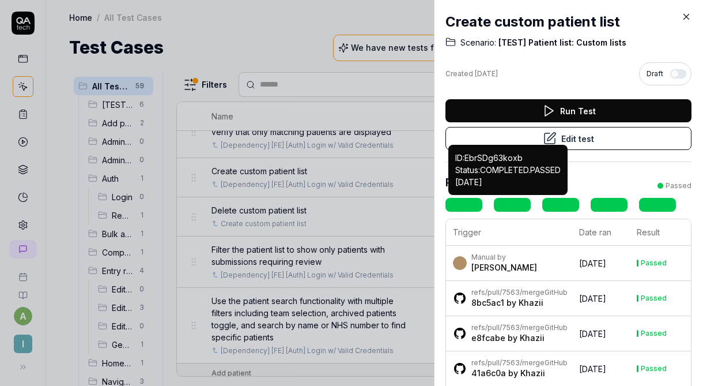
click at [367, 202] on div at bounding box center [351, 193] width 703 height 386
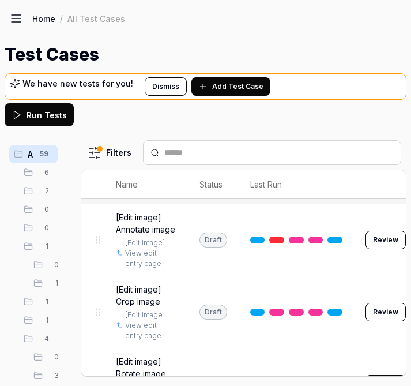
scroll to position [1615, 0]
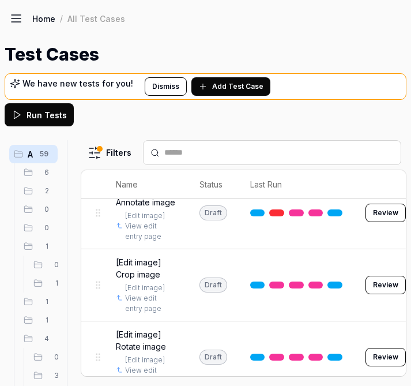
click at [337, 248] on td at bounding box center [296, 213] width 115 height 72
click at [321, 321] on td at bounding box center [296, 285] width 115 height 72
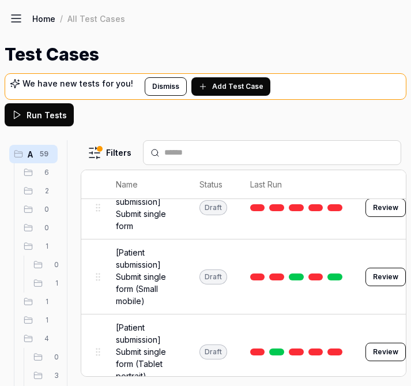
scroll to position [4099, 0]
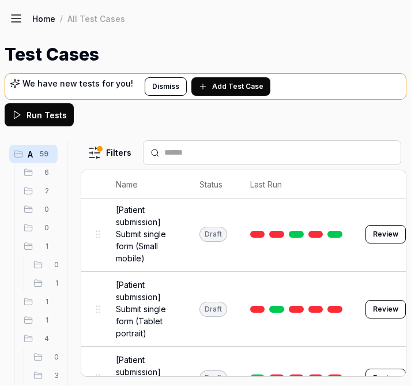
click at [349, 197] on tr "[Patient submission] Submit single form Draft Review" at bounding box center [260, 165] width 359 height 63
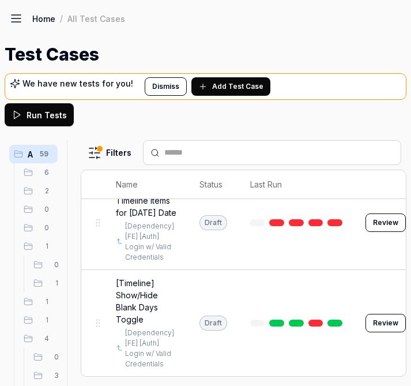
scroll to position [6150, 0]
click at [329, 94] on link at bounding box center [334, 90] width 15 height 7
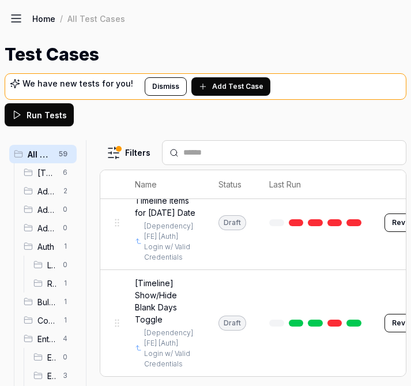
scroll to position [6179, 0]
click at [330, 175] on td "Timeline" at bounding box center [291, 165] width 336 height 20
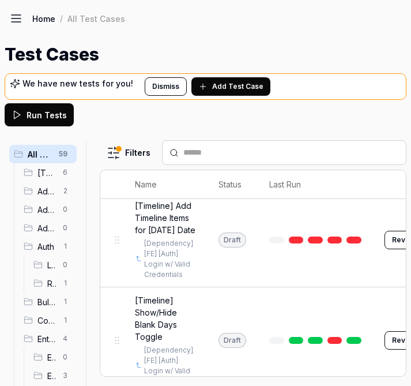
scroll to position [6323, 0]
